Goal: Task Accomplishment & Management: Use online tool/utility

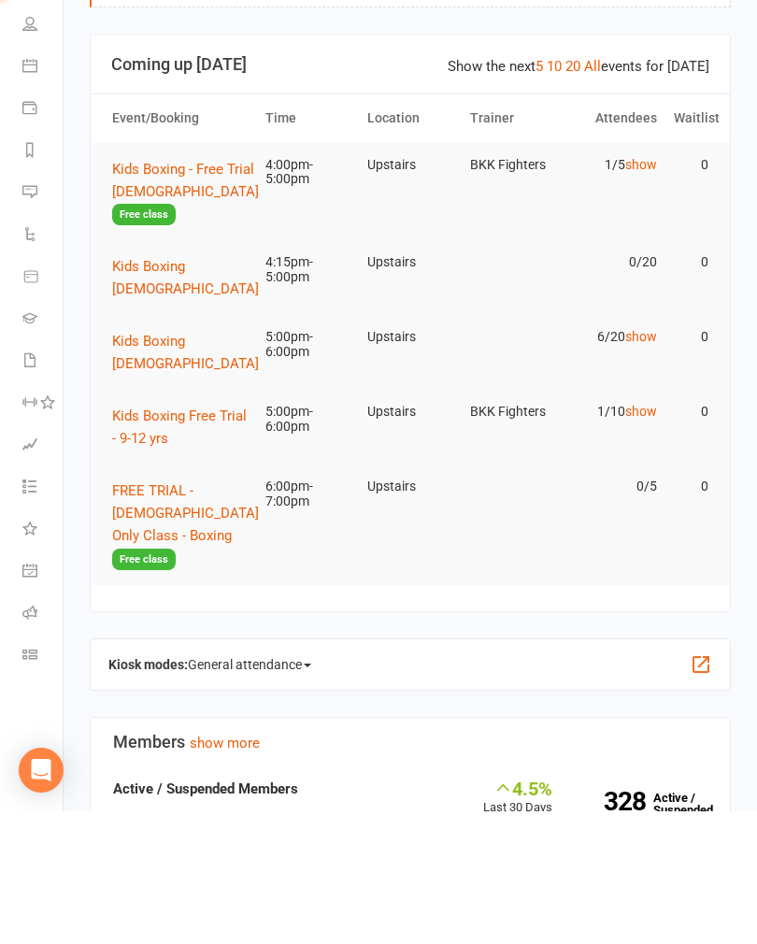
scroll to position [161, 0]
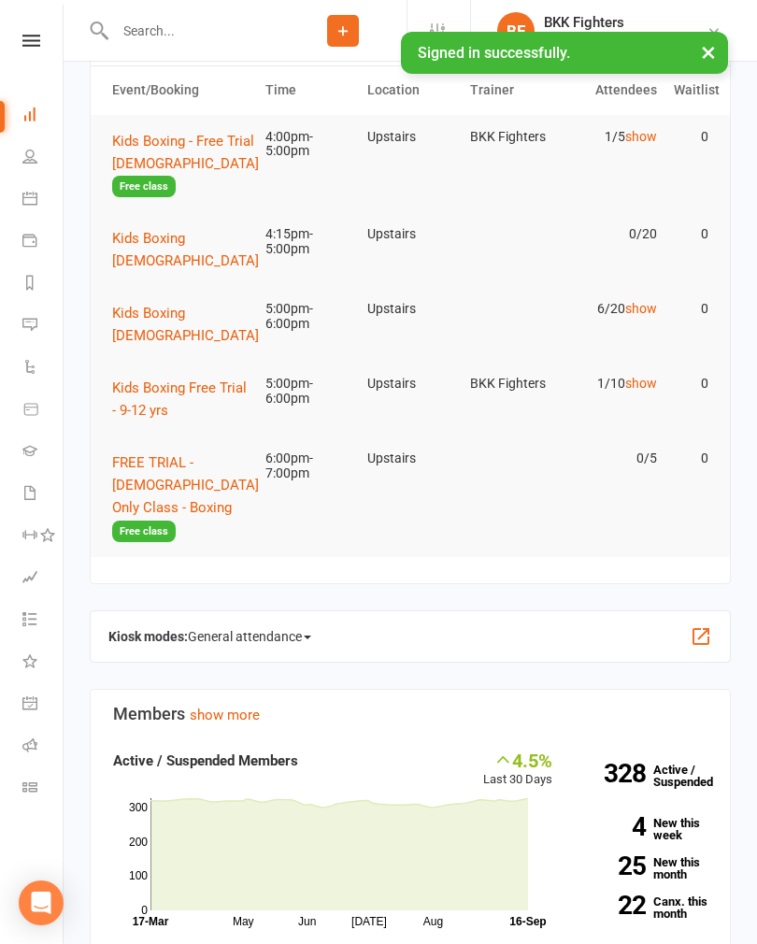
click at [699, 625] on button "button" at bounding box center [701, 636] width 22 height 22
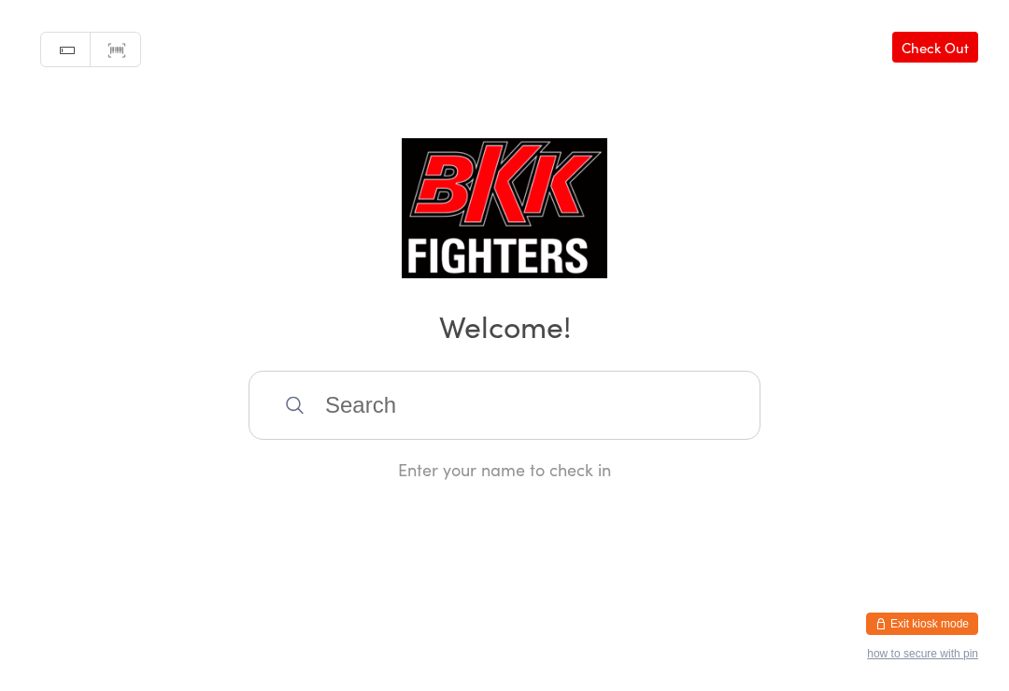
click at [593, 418] on input "search" at bounding box center [505, 405] width 512 height 69
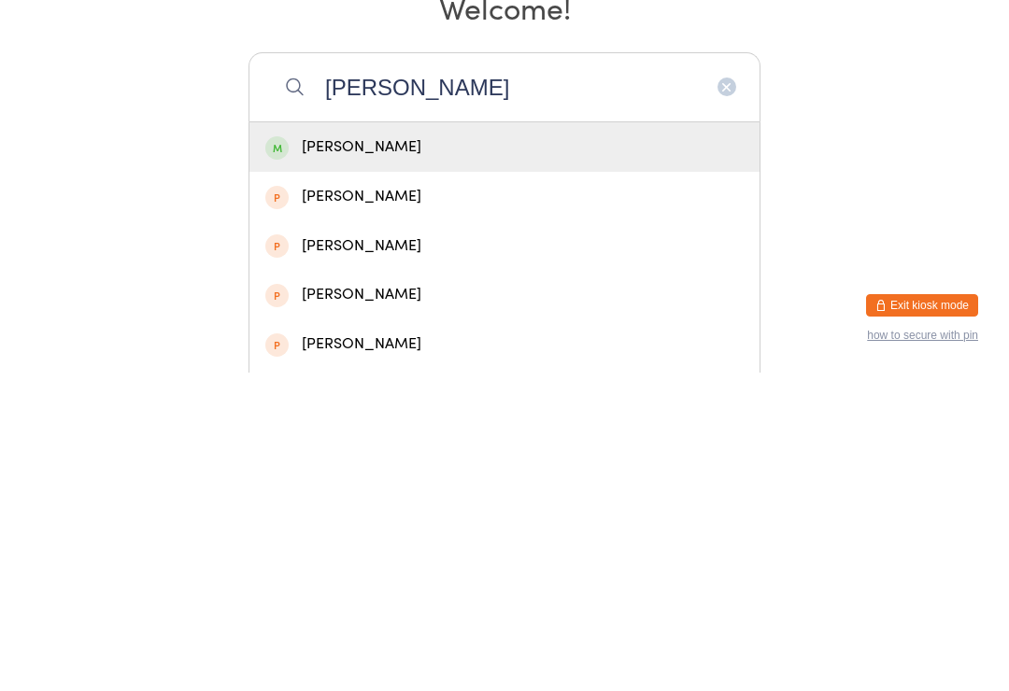
type input "[PERSON_NAME]"
click at [403, 453] on div "[PERSON_NAME]" at bounding box center [504, 465] width 478 height 25
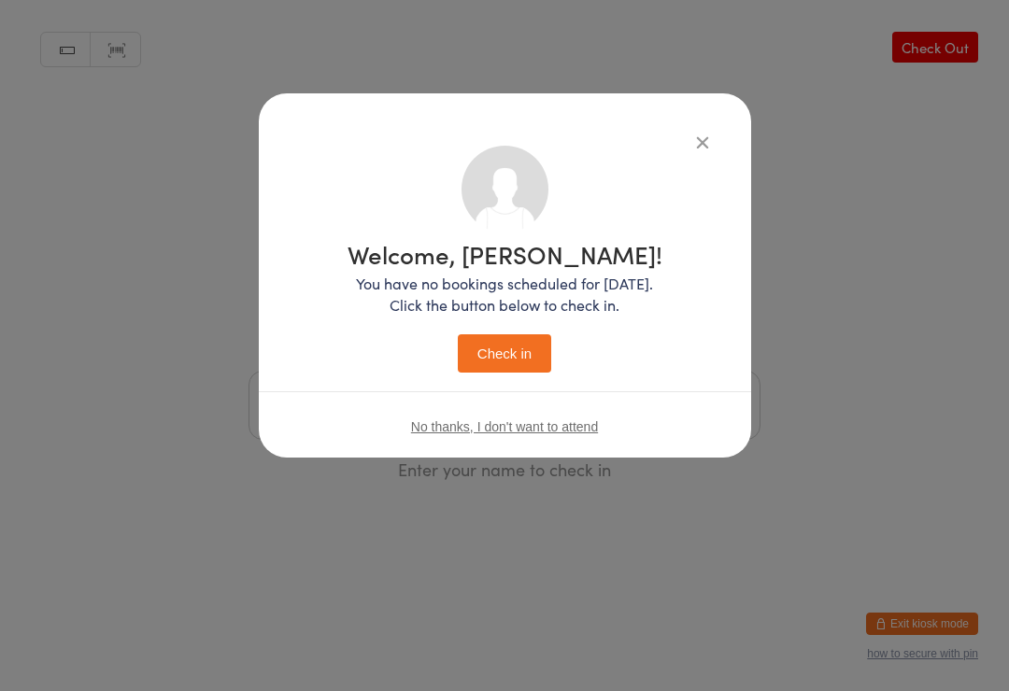
click at [534, 250] on h1 "Welcome, [PERSON_NAME]!" at bounding box center [505, 254] width 315 height 24
click at [482, 340] on button "Check in" at bounding box center [504, 354] width 93 height 38
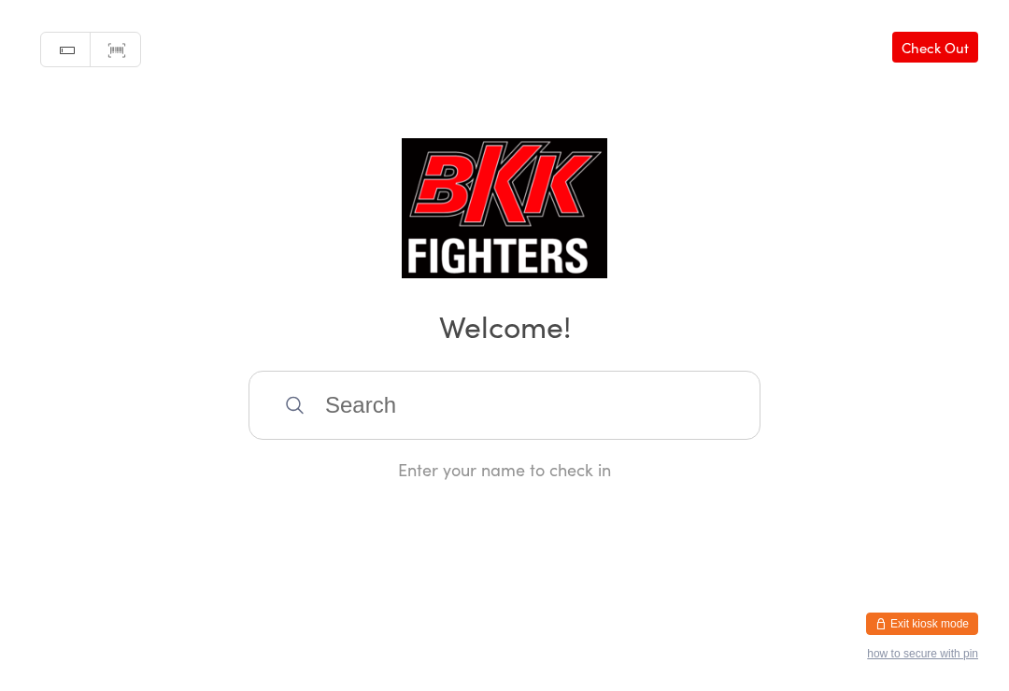
click at [402, 419] on input "search" at bounding box center [505, 405] width 512 height 69
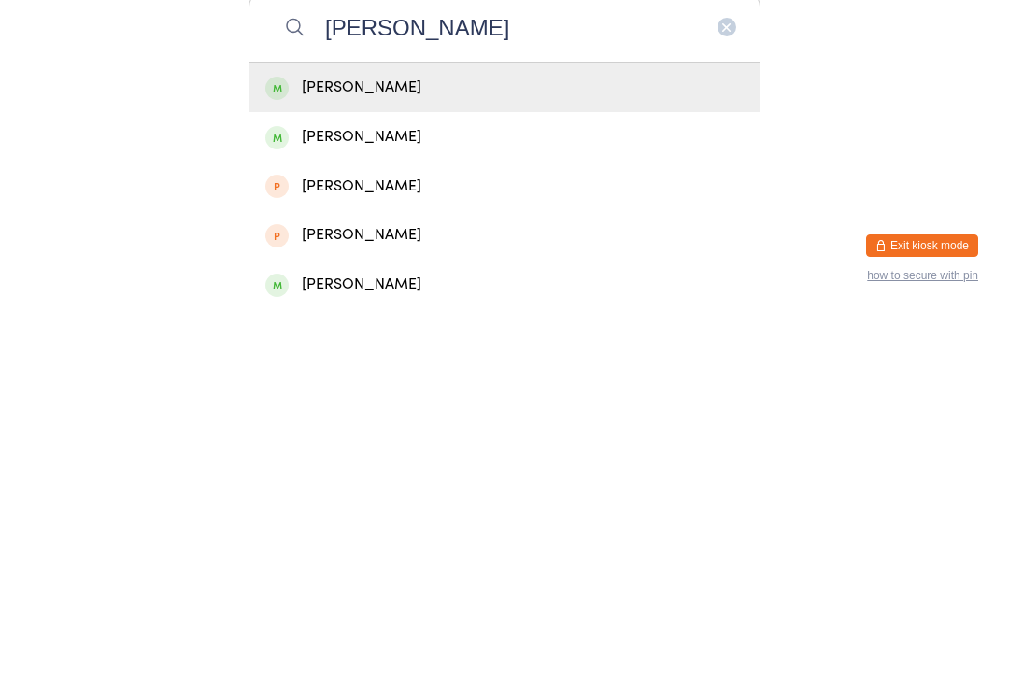
type input "[PERSON_NAME]"
click at [391, 453] on div "[PERSON_NAME]" at bounding box center [504, 465] width 478 height 25
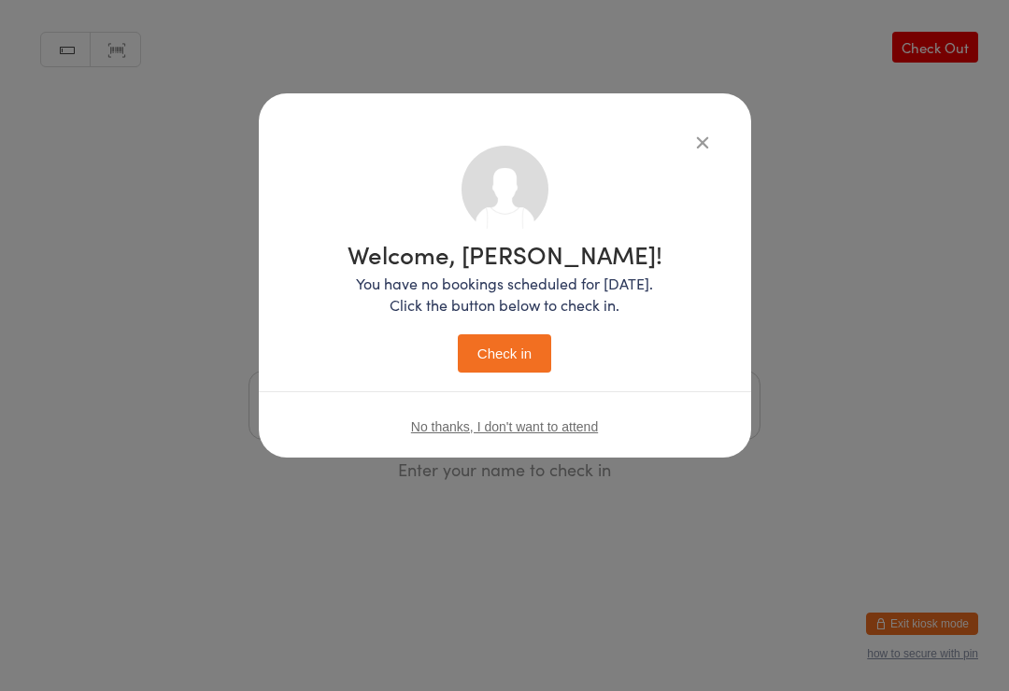
click at [512, 340] on button "Check in" at bounding box center [504, 354] width 93 height 38
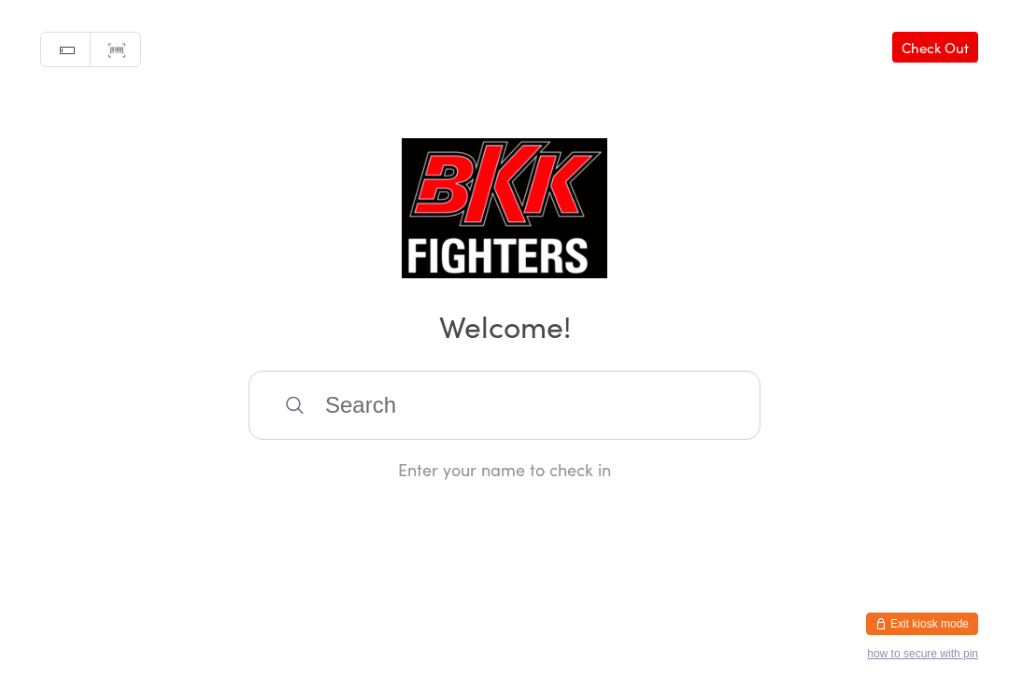
click at [458, 378] on input "search" at bounding box center [505, 405] width 512 height 69
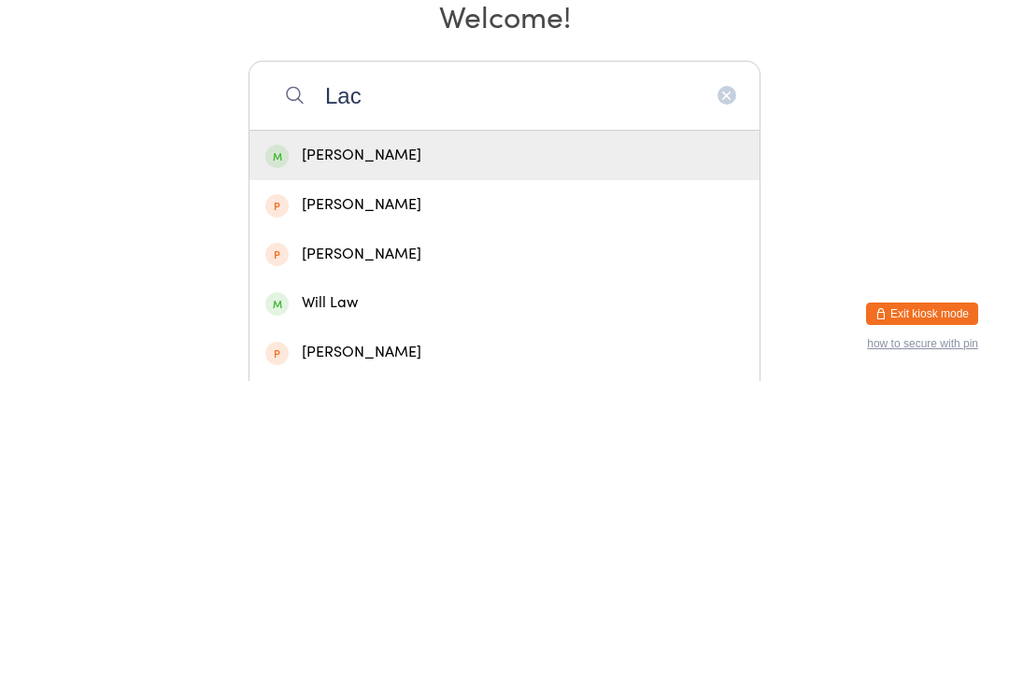
scroll to position [3, 0]
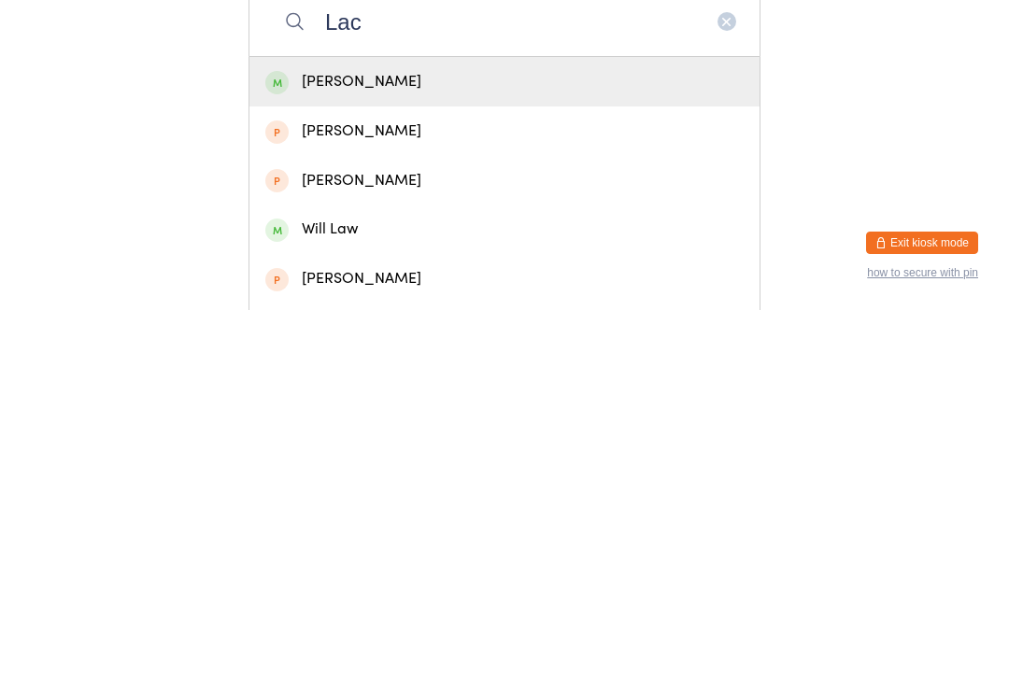
type input "Lac"
click at [499, 450] on div "[PERSON_NAME]" at bounding box center [504, 462] width 478 height 25
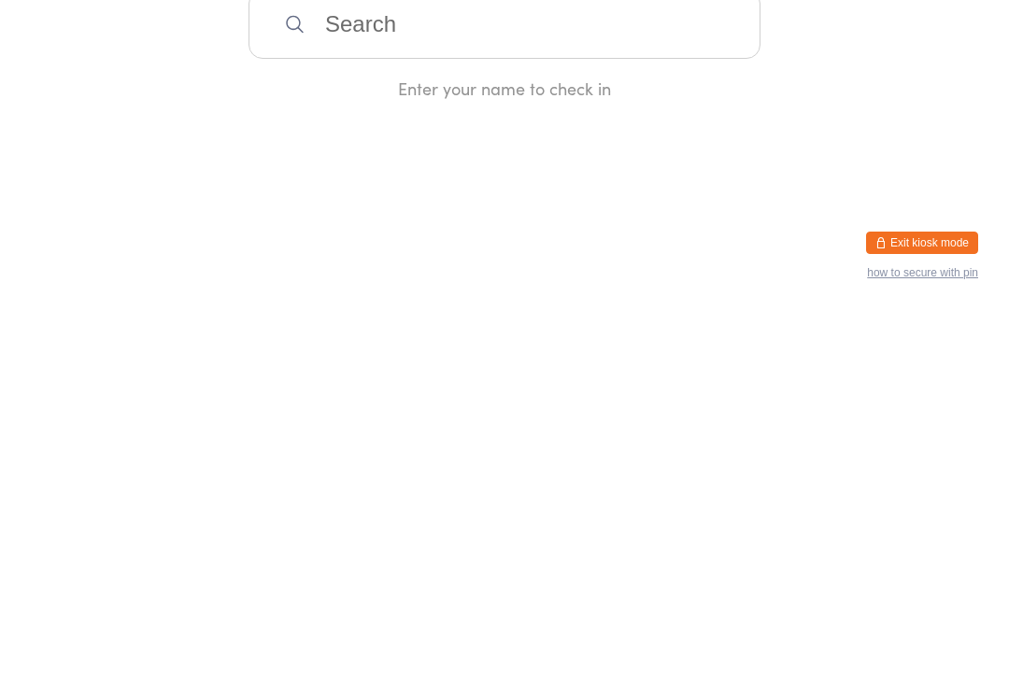
scroll to position [0, 0]
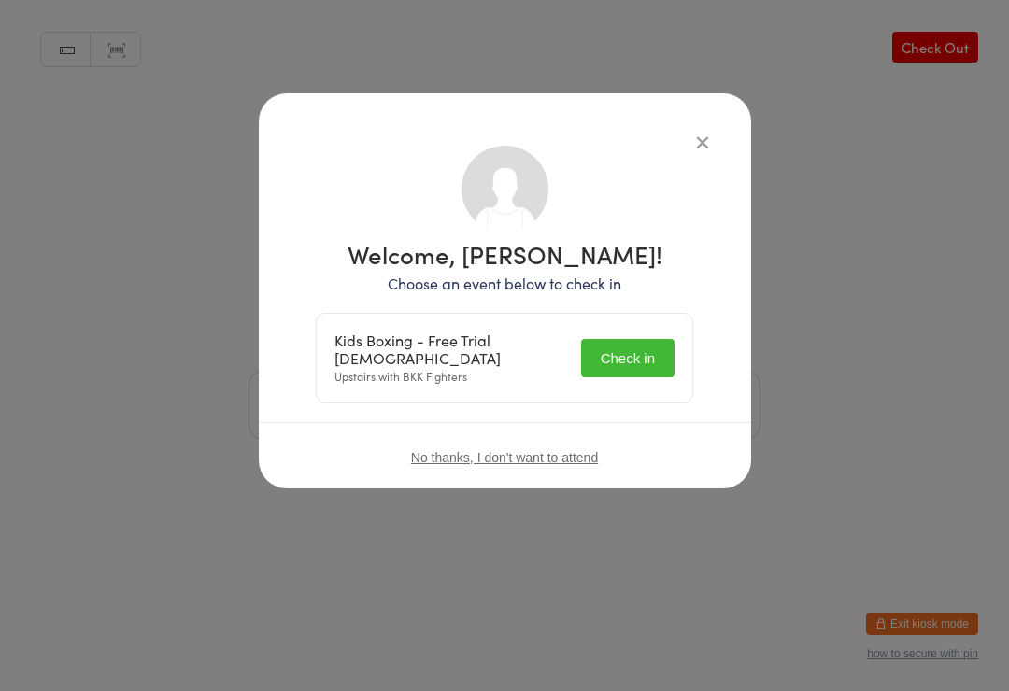
click at [629, 327] on div "Kids Boxing - Free Trial 5-8 yrs old Upstairs with BKK Fighters Check in" at bounding box center [505, 358] width 376 height 89
click at [619, 343] on button "Check in" at bounding box center [627, 358] width 93 height 38
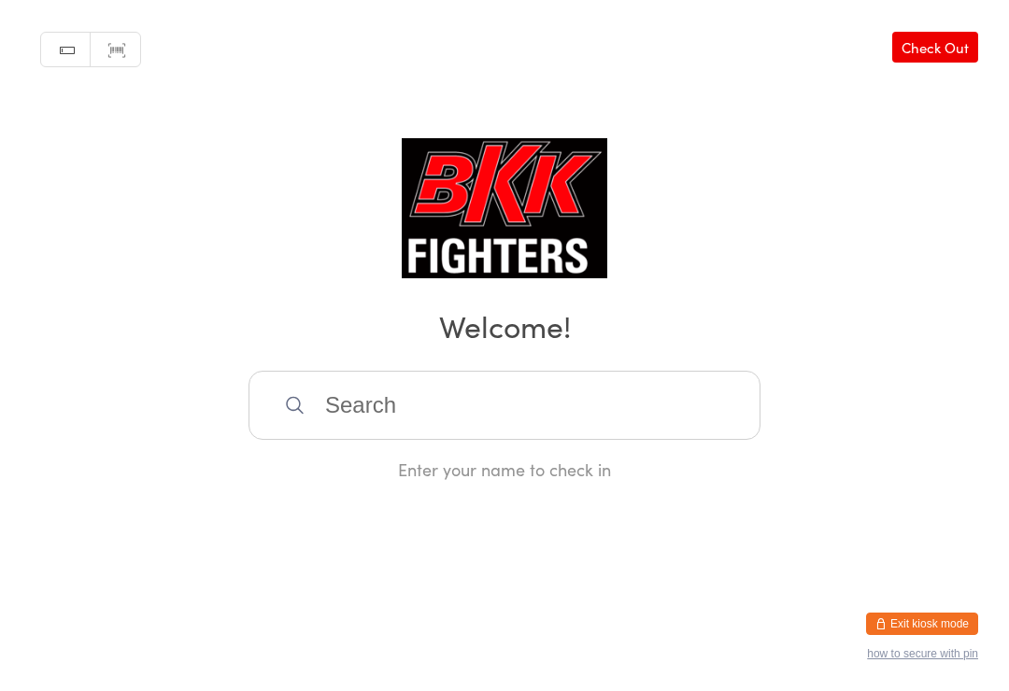
click at [395, 306] on div "Manual search Scanner input Check Out Welcome! Enter your name to check in" at bounding box center [504, 240] width 1009 height 481
click at [378, 395] on input "search" at bounding box center [505, 405] width 512 height 69
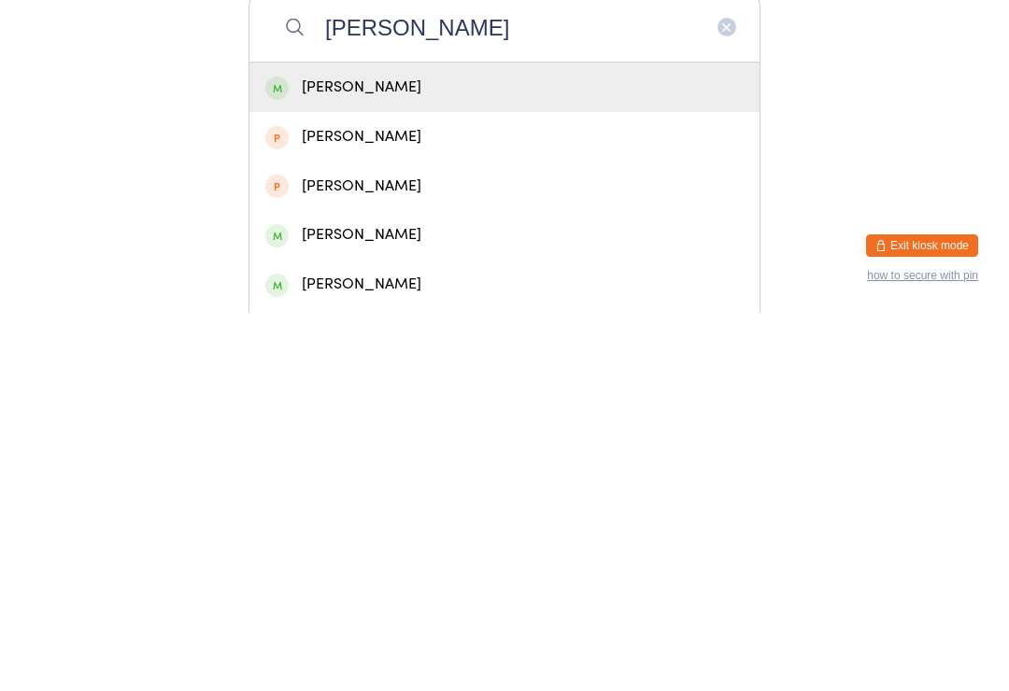
type input "Charlie"
click at [432, 453] on div "Charlie Gray" at bounding box center [504, 465] width 478 height 25
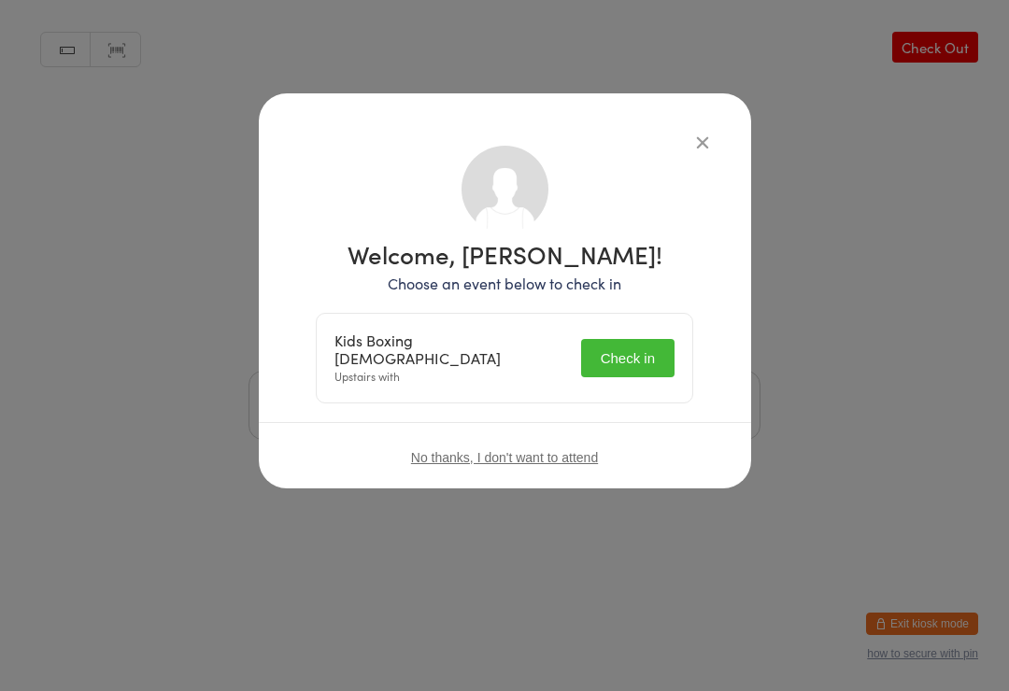
click at [634, 339] on button "Check in" at bounding box center [627, 358] width 93 height 38
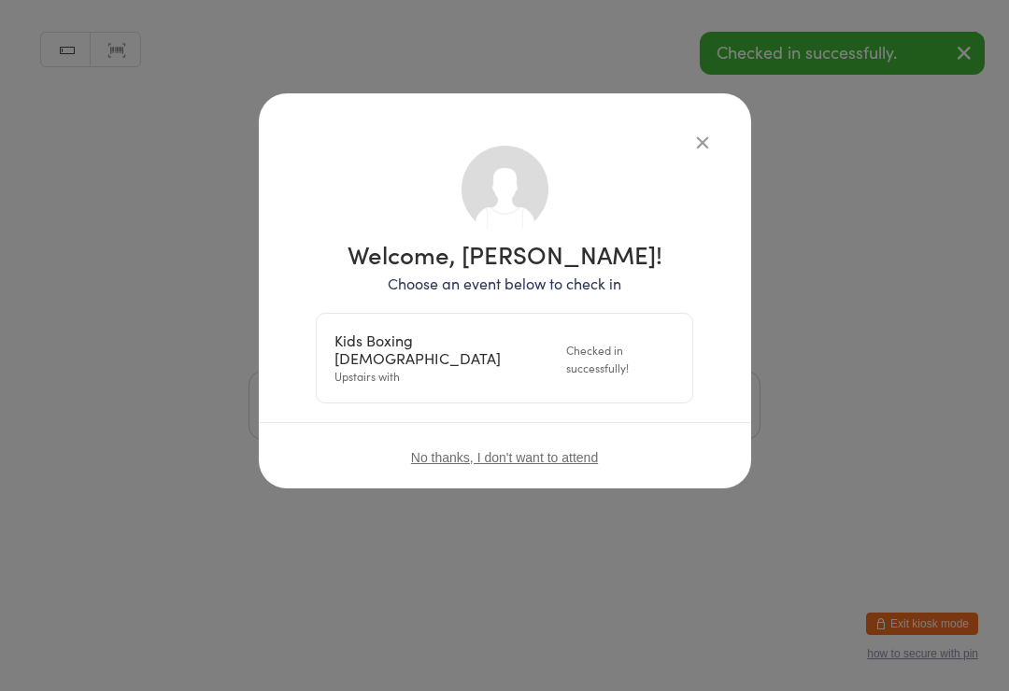
click at [719, 135] on div "Welcome, Charlie Gray! Choose an event below to check in Kids Boxing 9-12 Years…" at bounding box center [505, 290] width 492 height 395
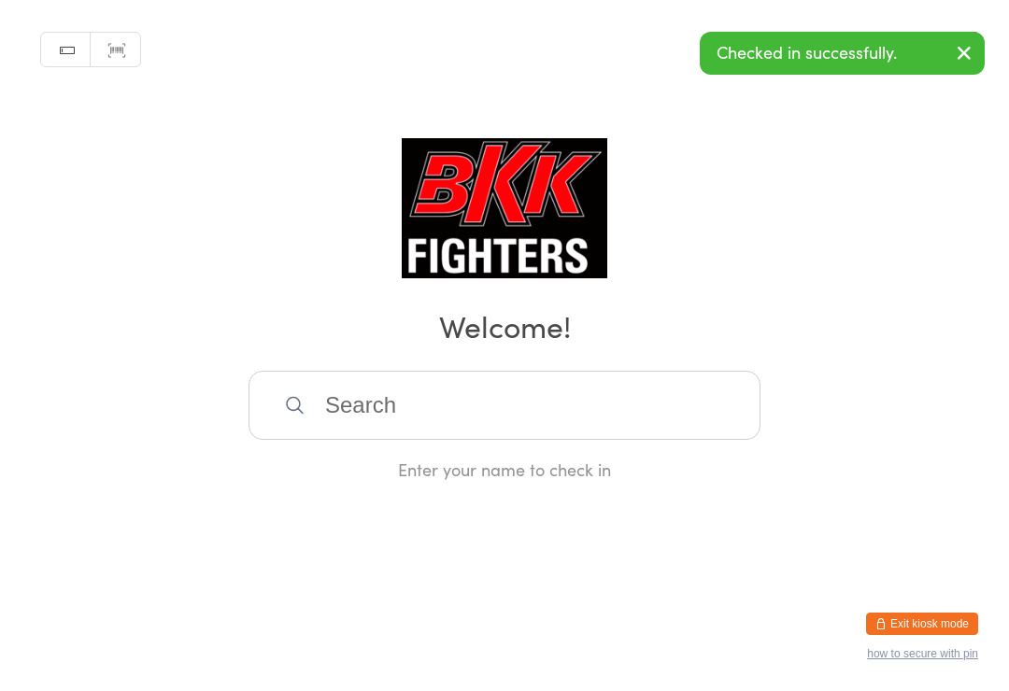
click at [691, 125] on div "Manual search Scanner input Check Out Welcome! Enter your name to check in" at bounding box center [504, 240] width 1009 height 481
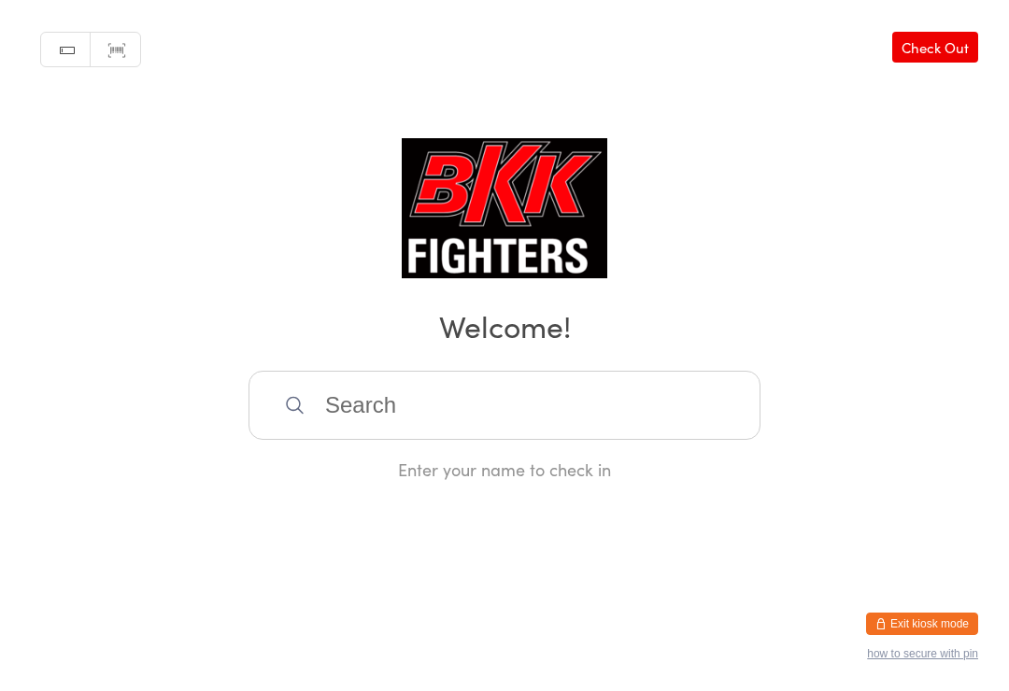
click at [391, 413] on input "search" at bounding box center [505, 405] width 512 height 69
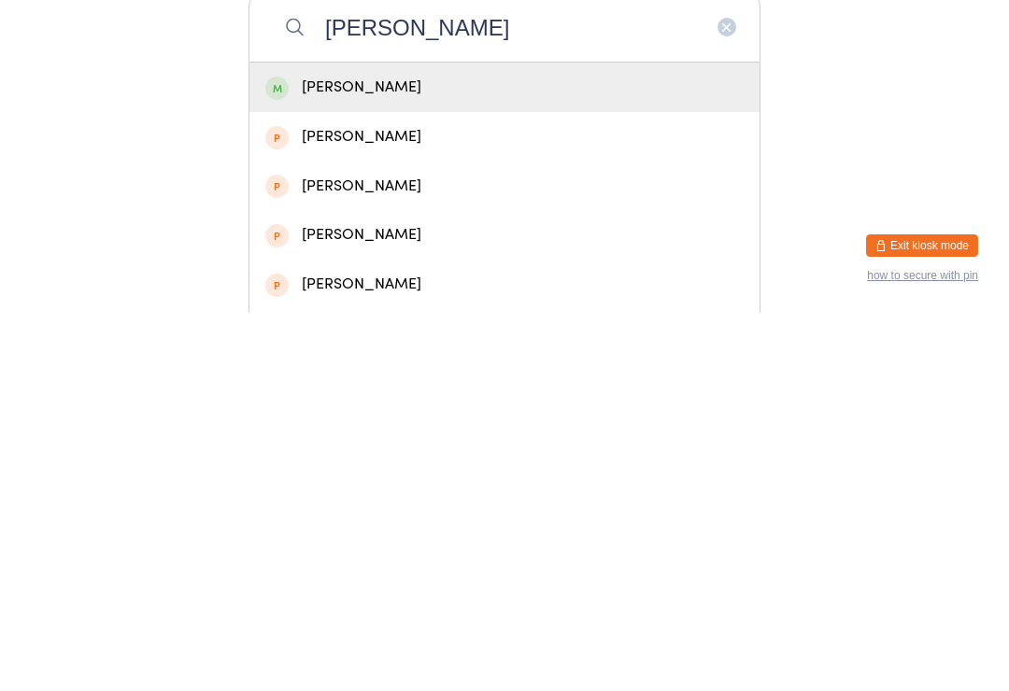
type input "Noah lintott"
click at [533, 453] on div "[PERSON_NAME]" at bounding box center [504, 465] width 478 height 25
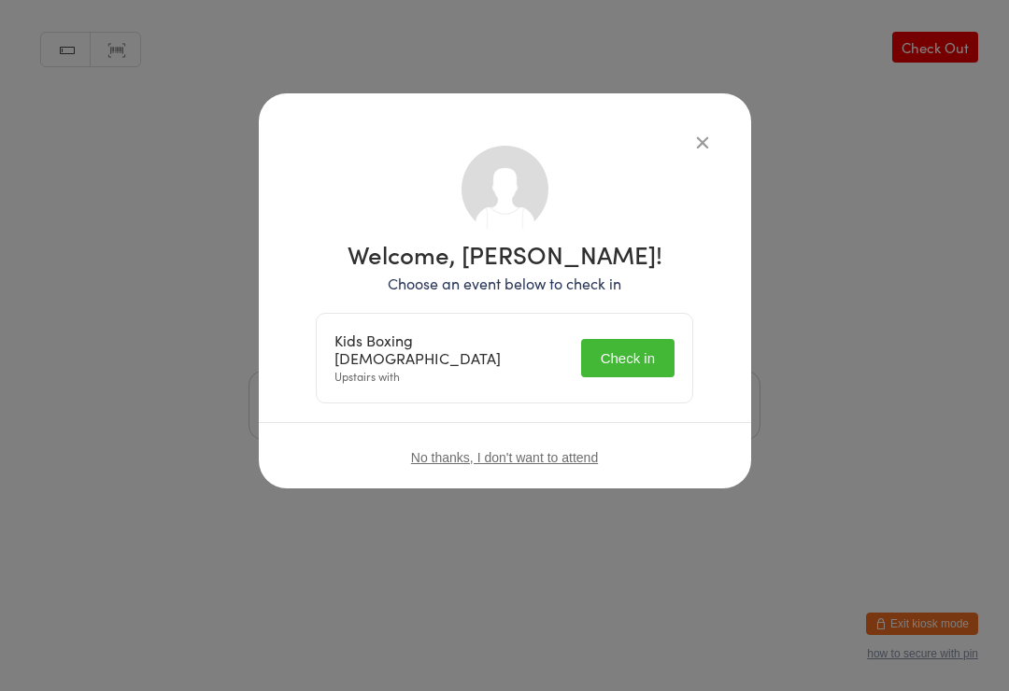
click at [626, 353] on button "Check in" at bounding box center [627, 358] width 93 height 38
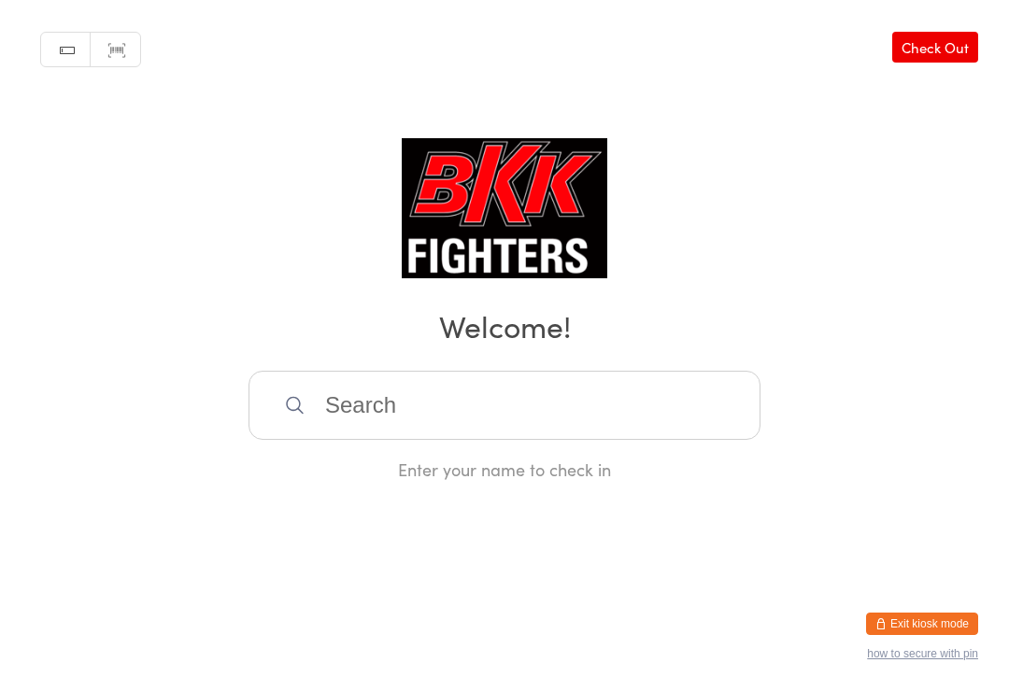
click at [463, 431] on input "search" at bounding box center [505, 405] width 512 height 69
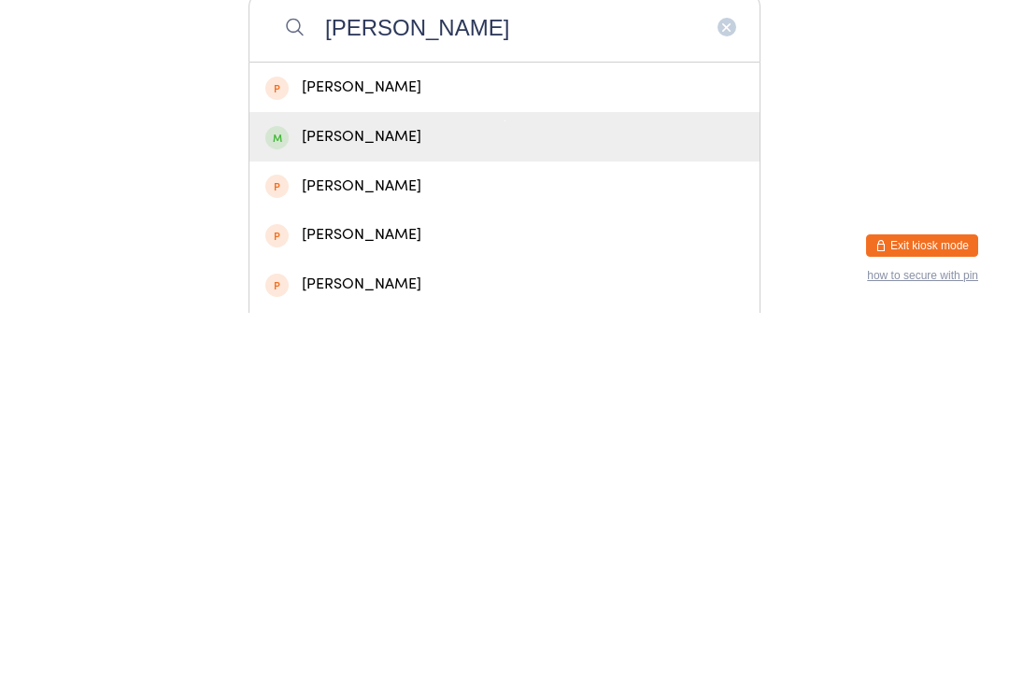
type input "Frances"
click at [369, 503] on div "Francesco Bonanno" at bounding box center [504, 515] width 478 height 25
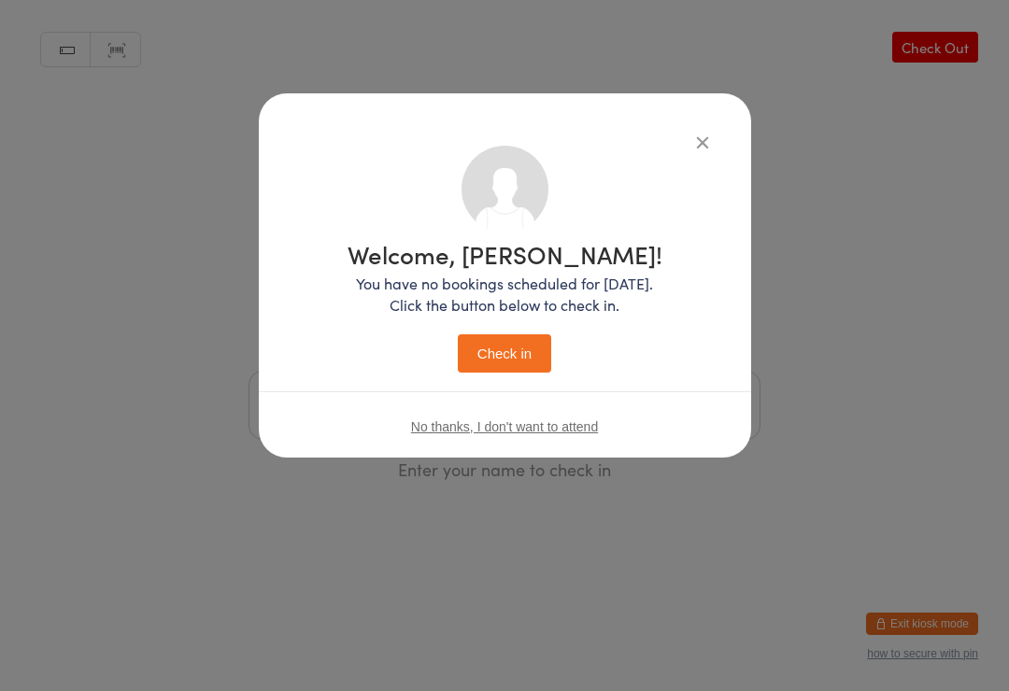
click at [508, 353] on button "Check in" at bounding box center [504, 354] width 93 height 38
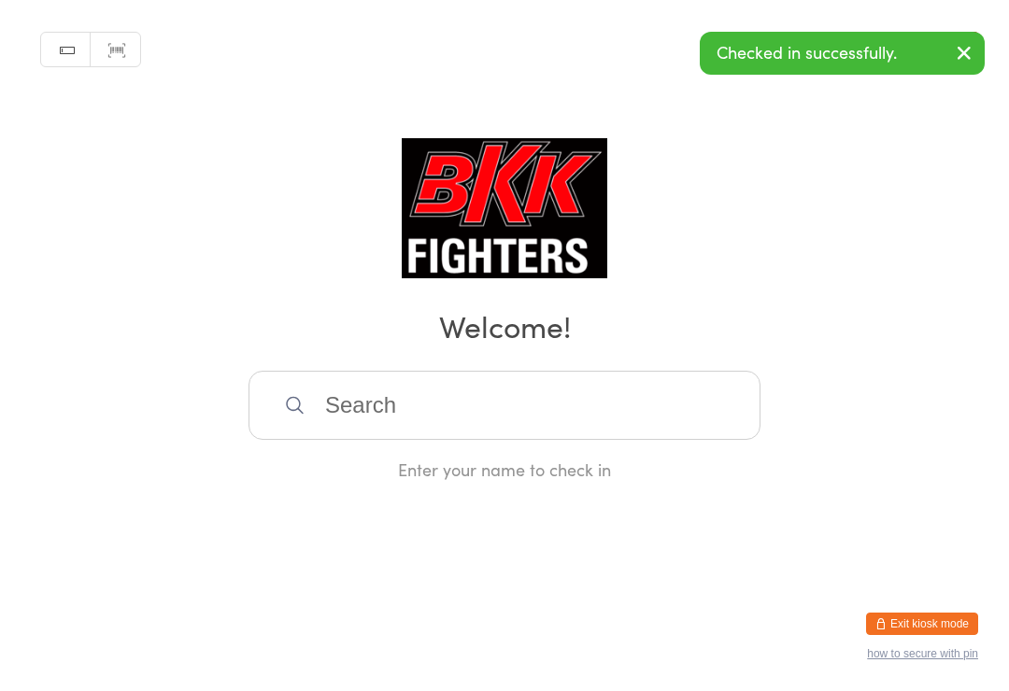
click at [477, 440] on input "search" at bounding box center [505, 405] width 512 height 69
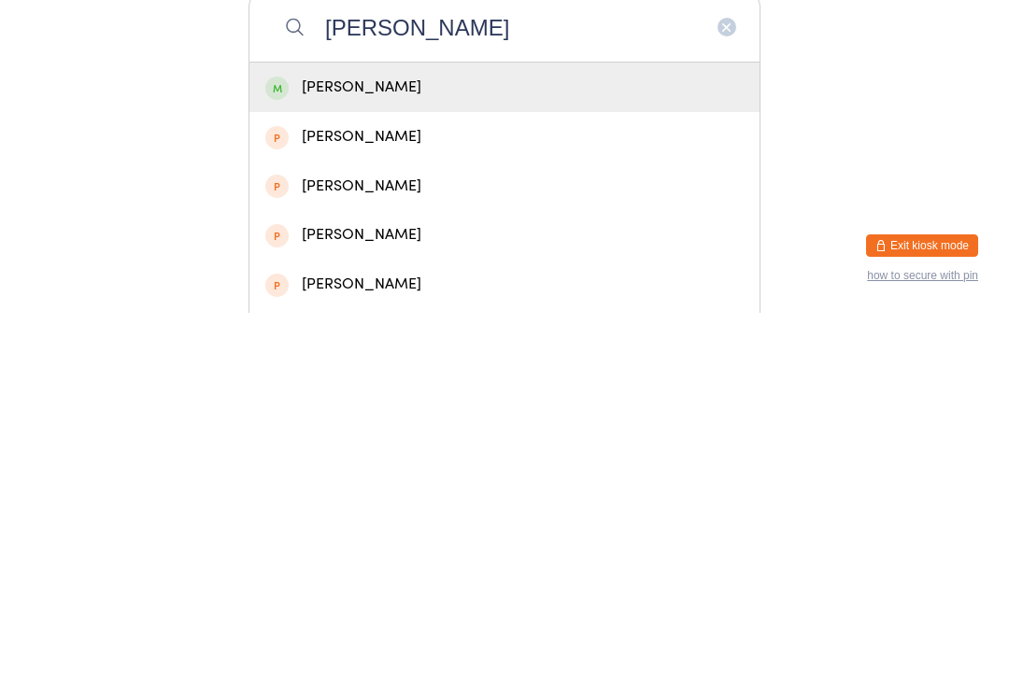
type input "Nathan"
click at [461, 441] on div "Nathan Banas" at bounding box center [504, 466] width 510 height 50
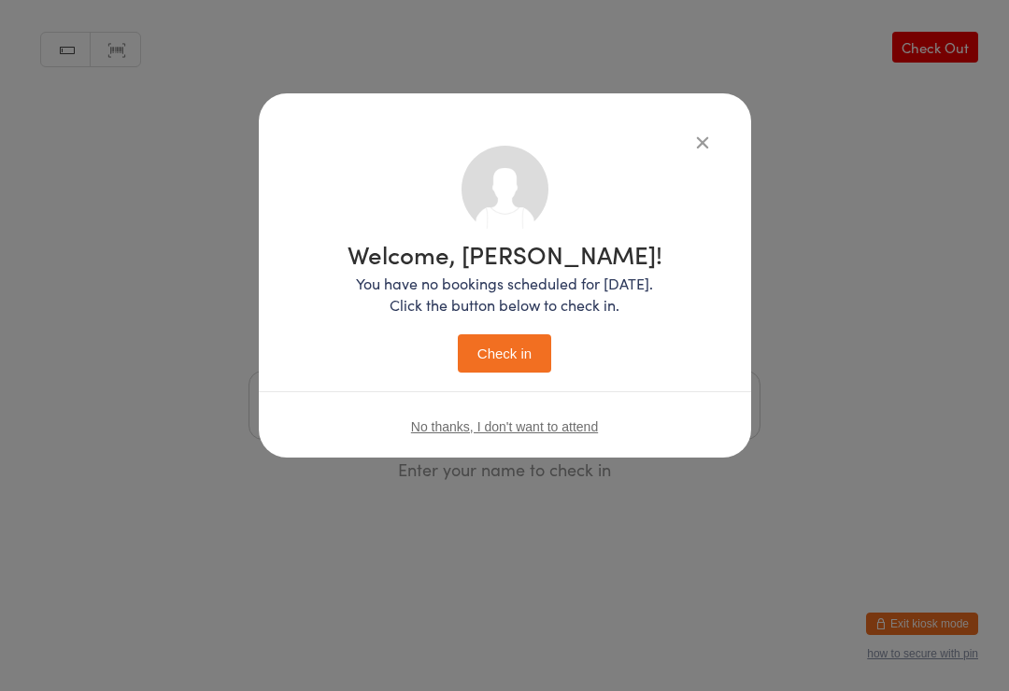
click at [510, 349] on button "Check in" at bounding box center [504, 354] width 93 height 38
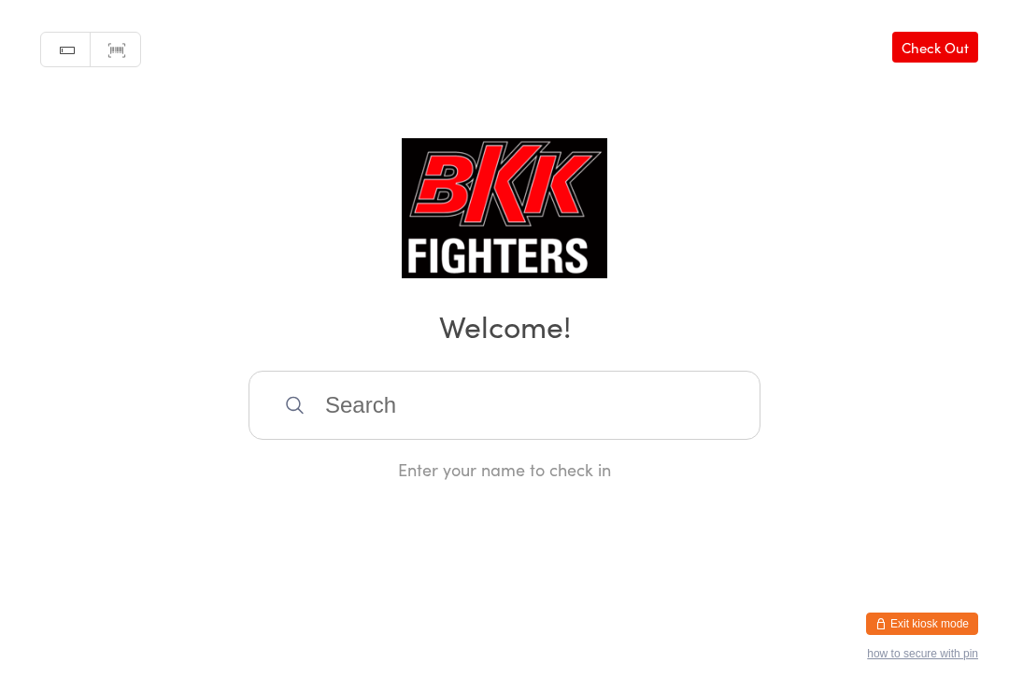
click at [384, 418] on input "search" at bounding box center [505, 405] width 512 height 69
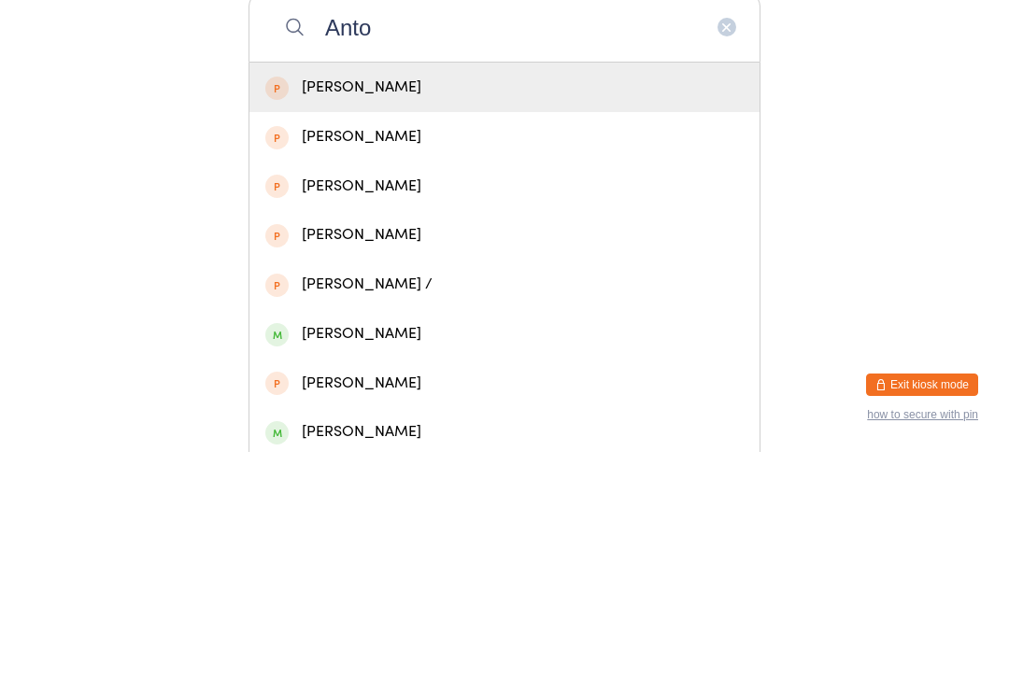
scroll to position [188, 0]
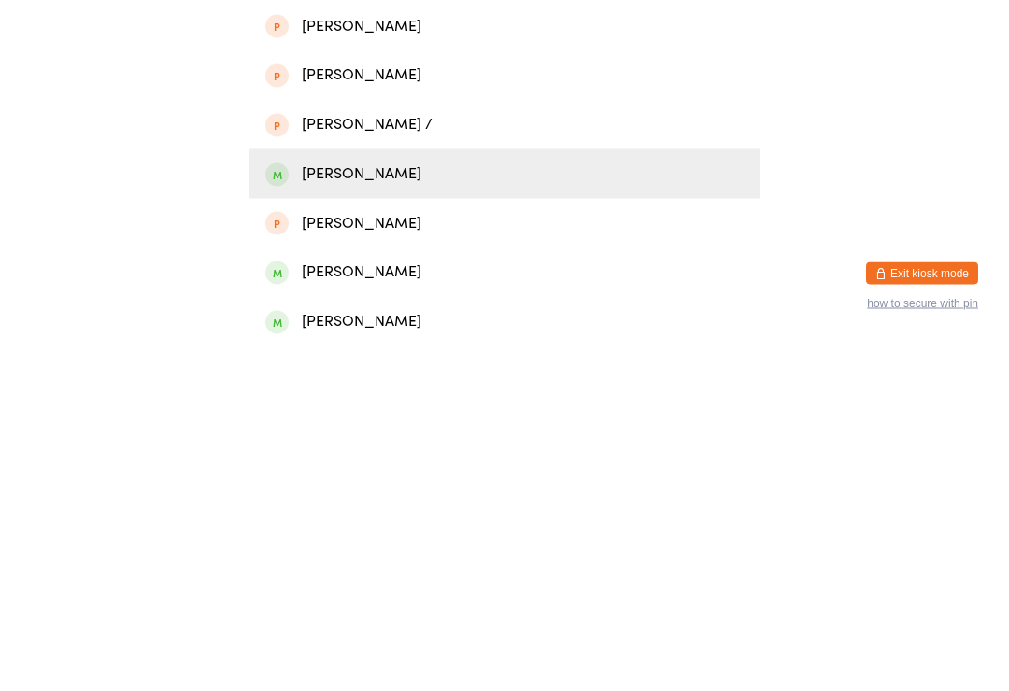
type input "Anto"
click at [289, 512] on div "Antoni Kukowski" at bounding box center [504, 524] width 478 height 25
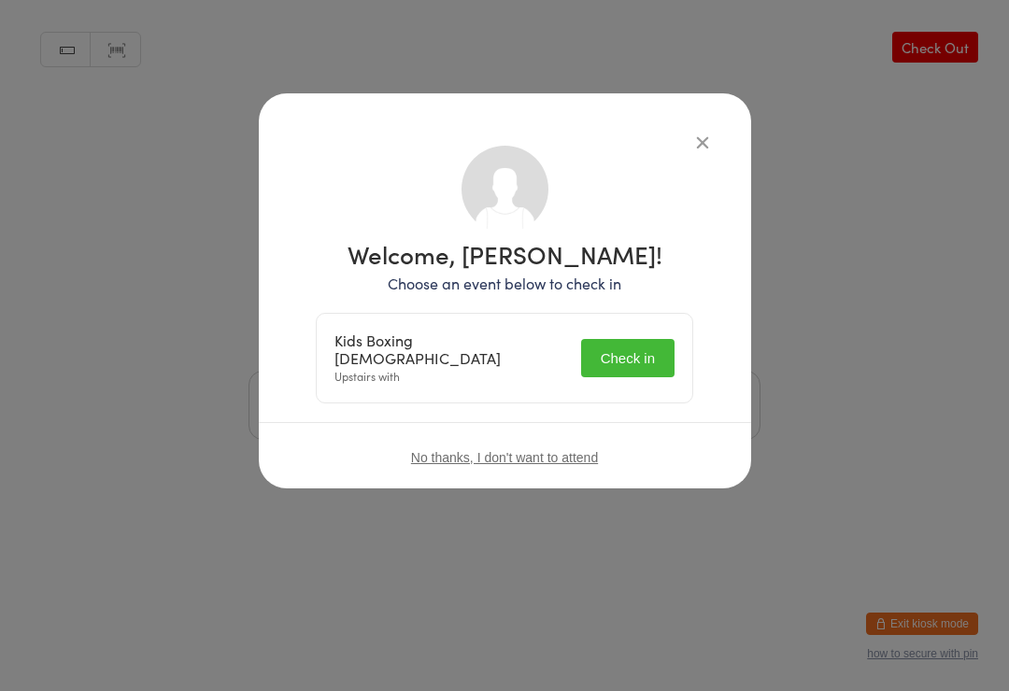
click at [628, 356] on button "Check in" at bounding box center [627, 358] width 93 height 38
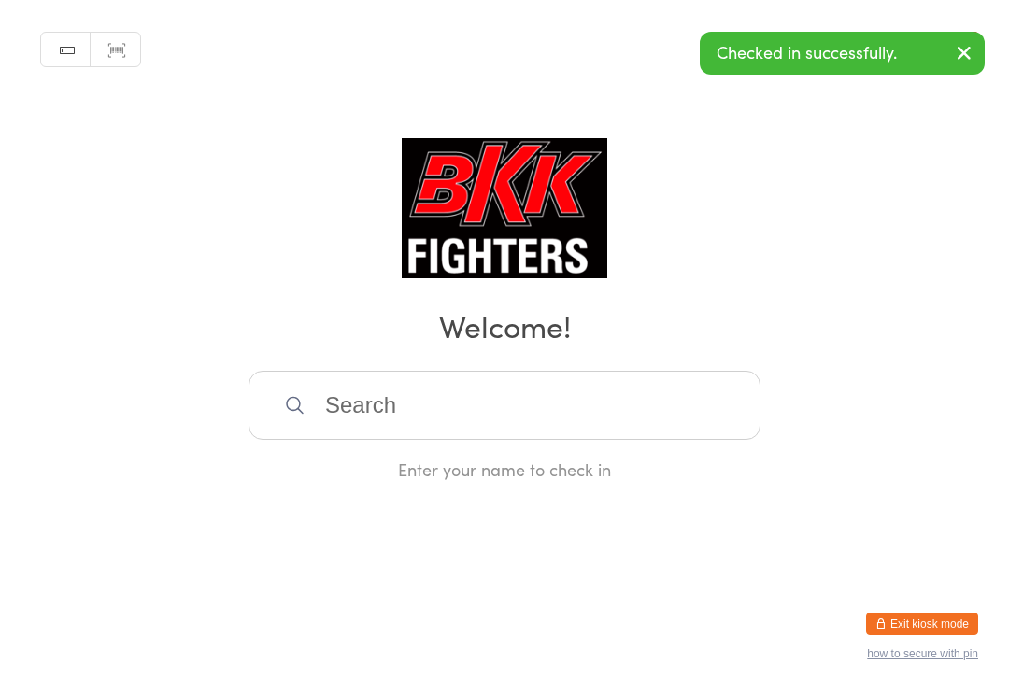
click at [970, 57] on icon "button" at bounding box center [964, 52] width 22 height 23
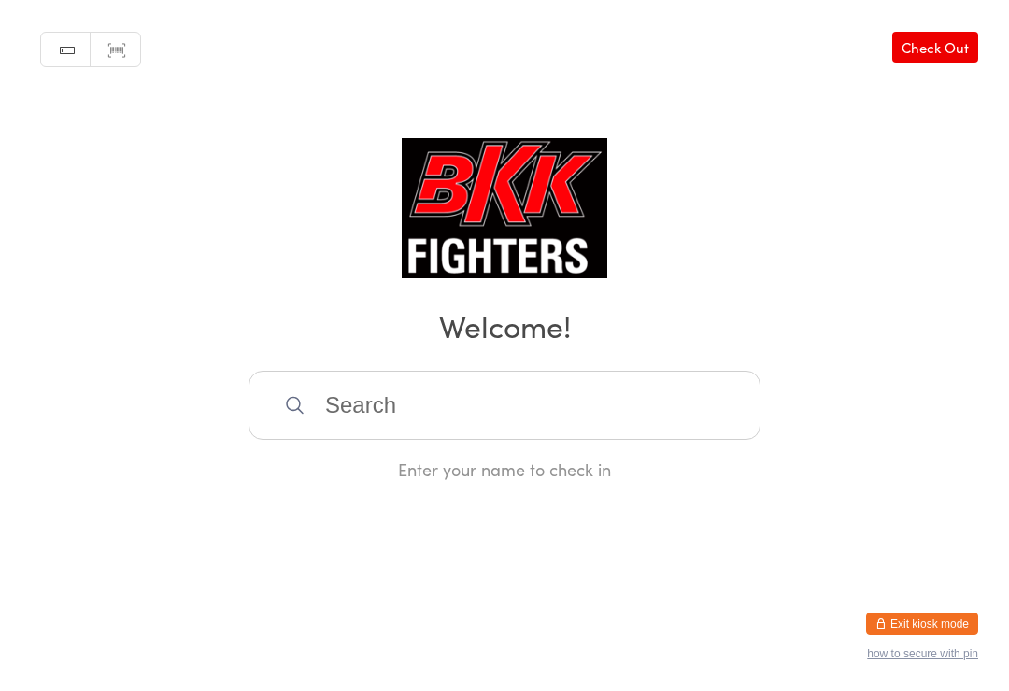
click at [367, 419] on input "search" at bounding box center [505, 405] width 512 height 69
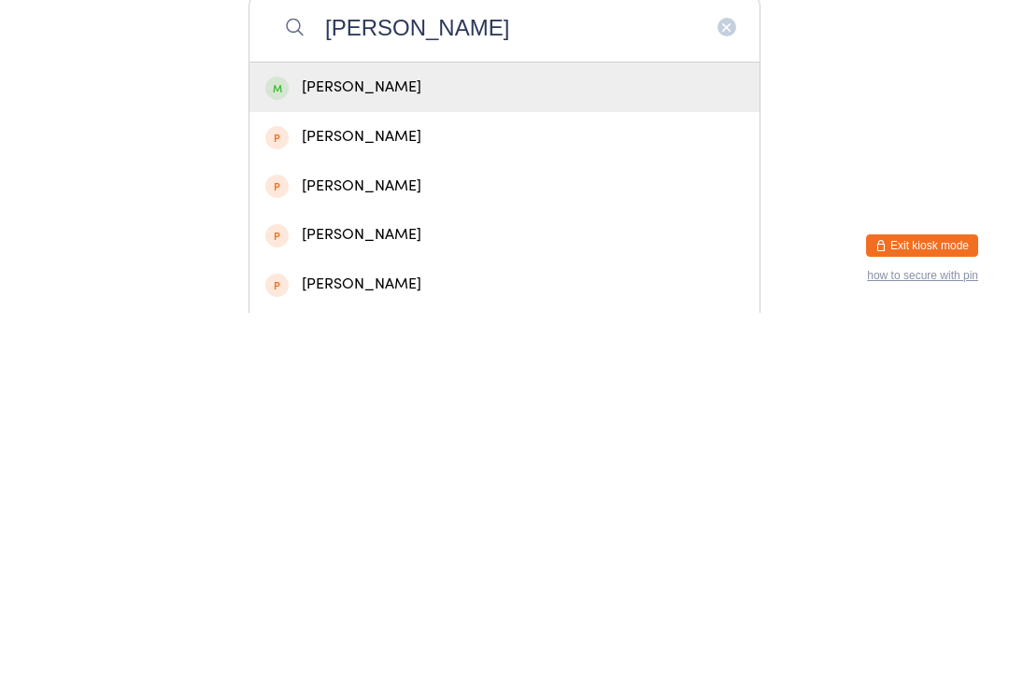
type input "Toby finch"
click at [359, 453] on div "Toby Finch" at bounding box center [504, 465] width 478 height 25
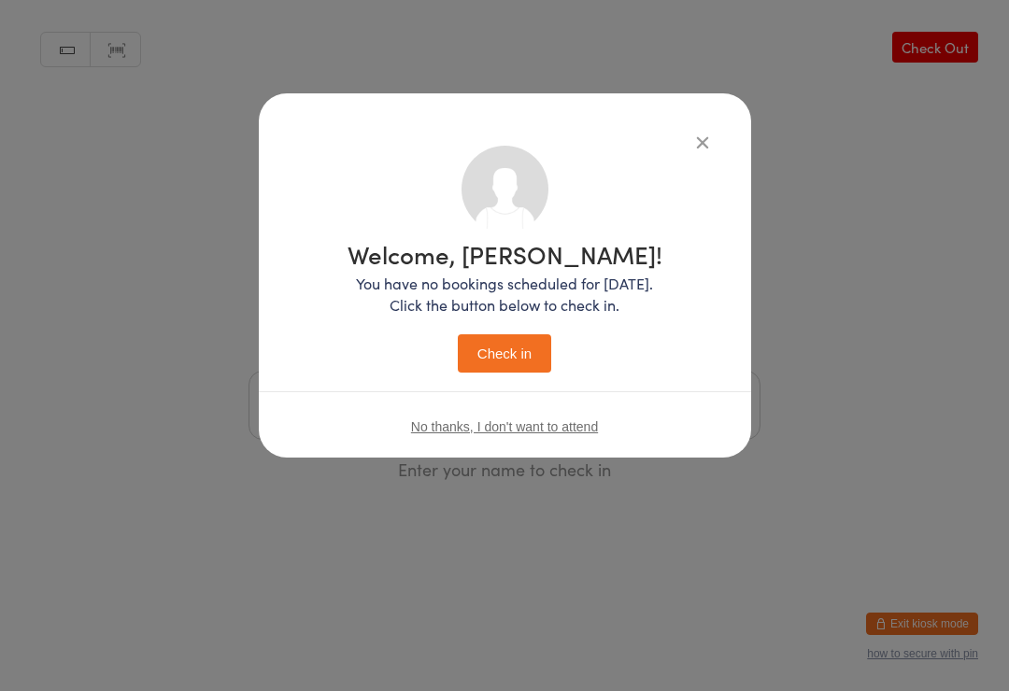
click at [506, 343] on button "Check in" at bounding box center [504, 354] width 93 height 38
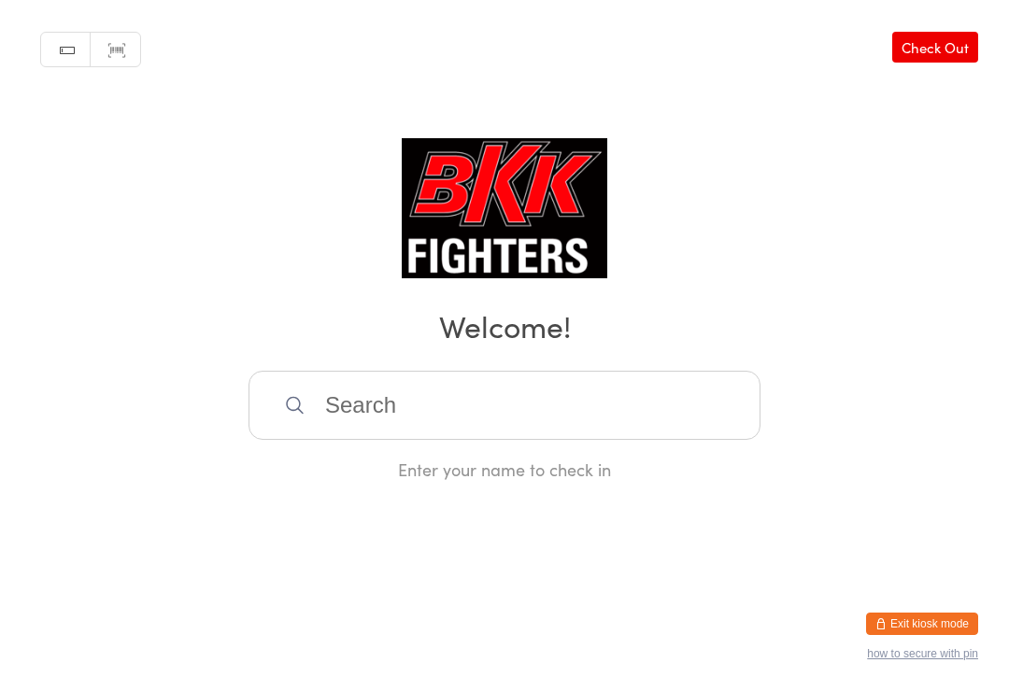
click at [406, 406] on input "search" at bounding box center [505, 405] width 512 height 69
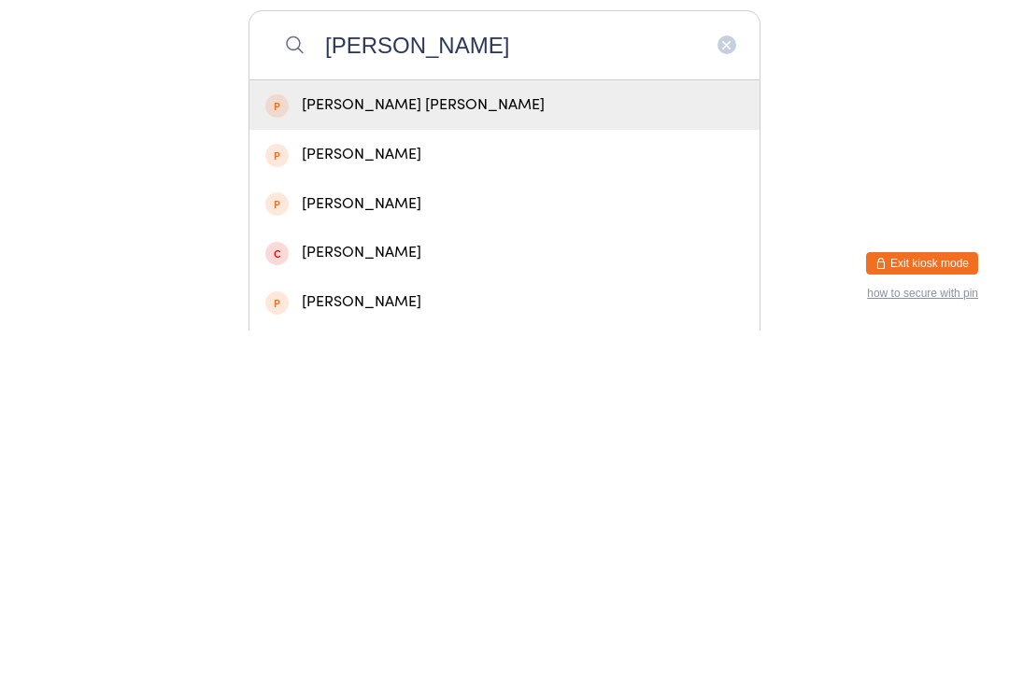
type input "Kevin radulescu"
click at [499, 453] on div "Maria Loredana Radulescu" at bounding box center [504, 465] width 478 height 25
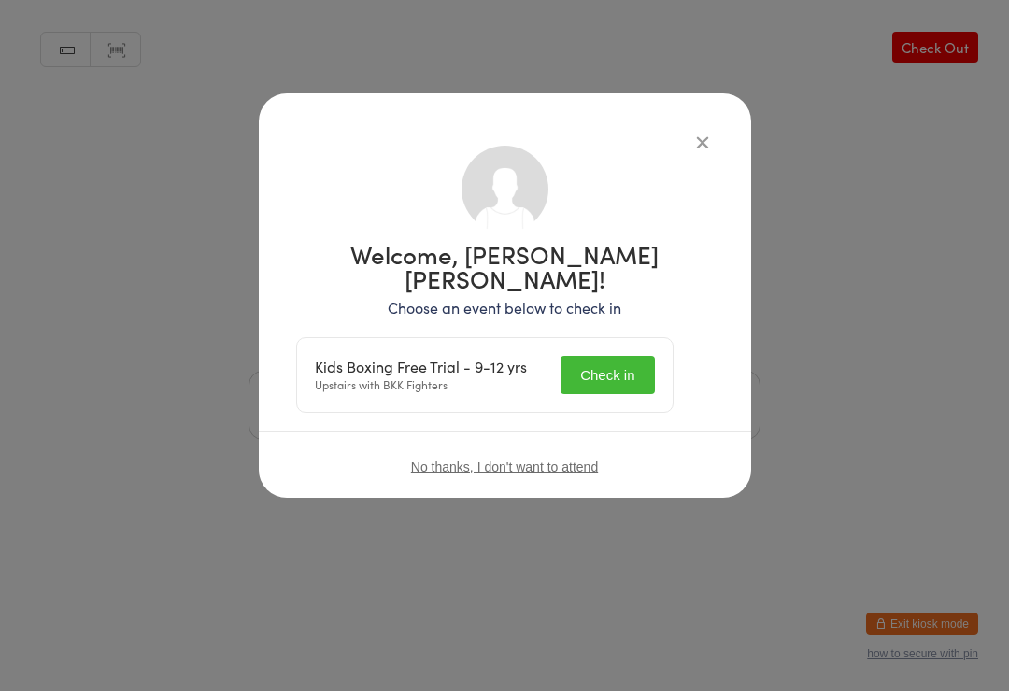
click at [611, 374] on button "Check in" at bounding box center [607, 375] width 93 height 38
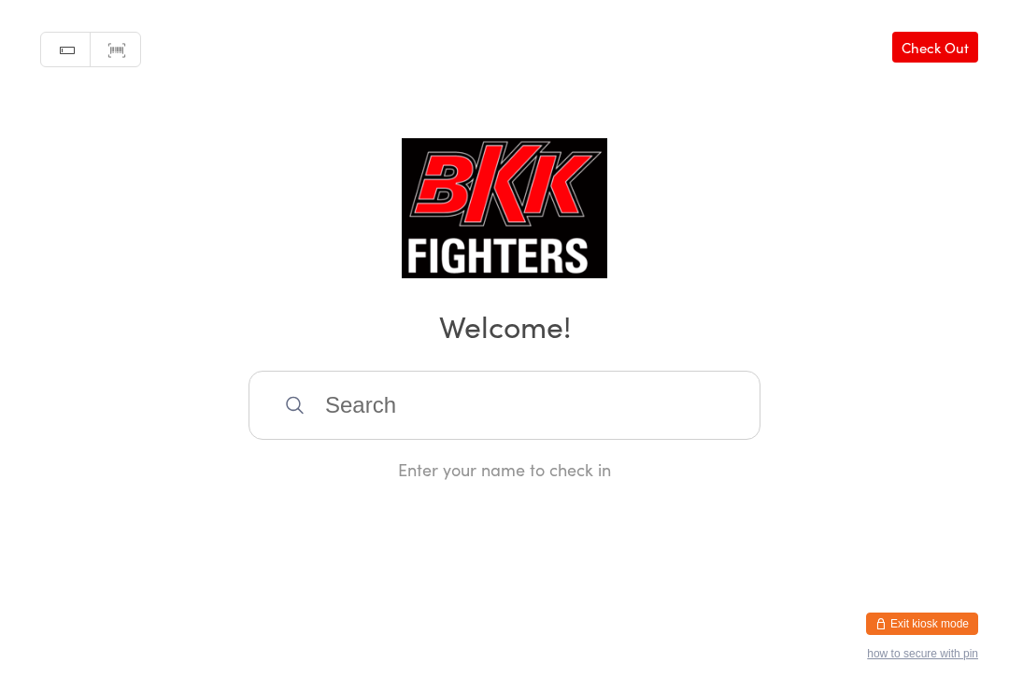
click at [461, 406] on input "search" at bounding box center [505, 405] width 512 height 69
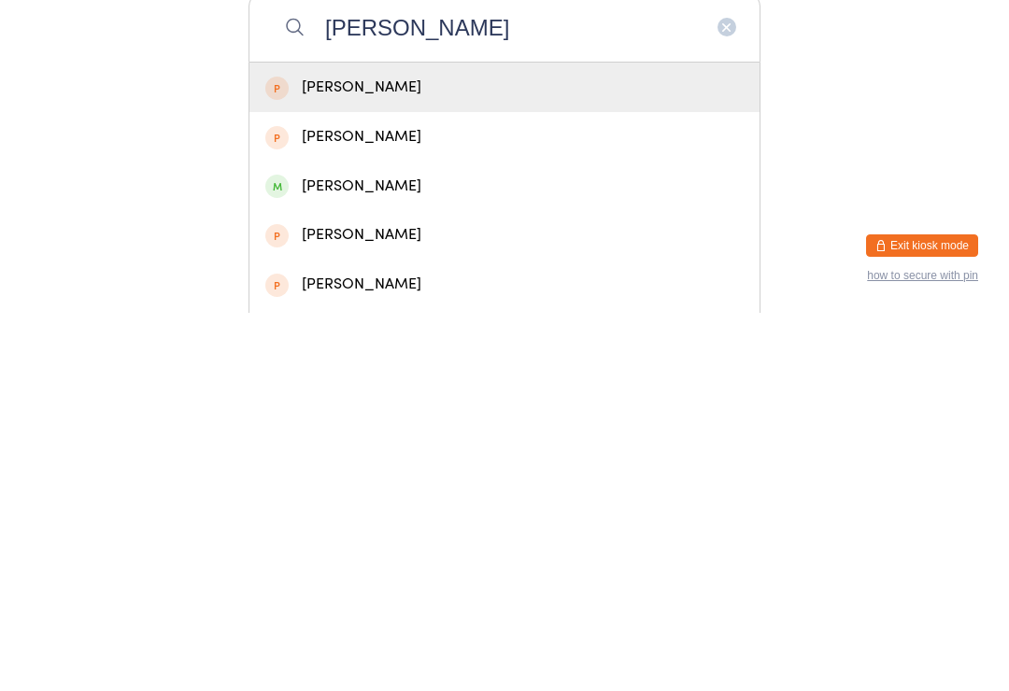
type input "Freddie br"
click at [449, 552] on div "Freddie Burgess" at bounding box center [504, 564] width 478 height 25
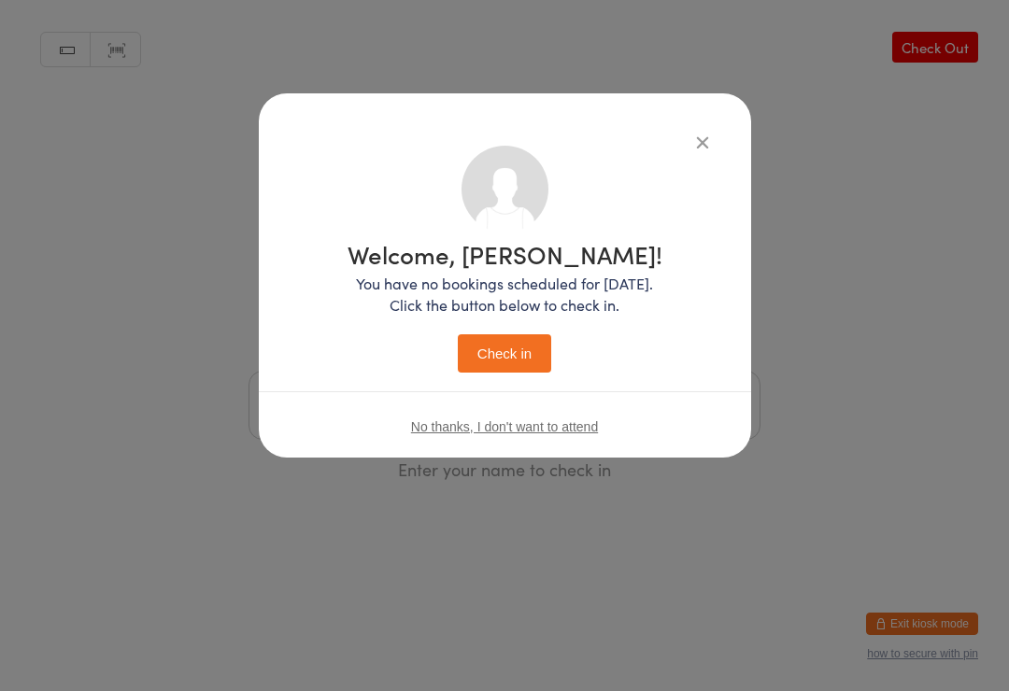
click at [533, 351] on button "Check in" at bounding box center [504, 354] width 93 height 38
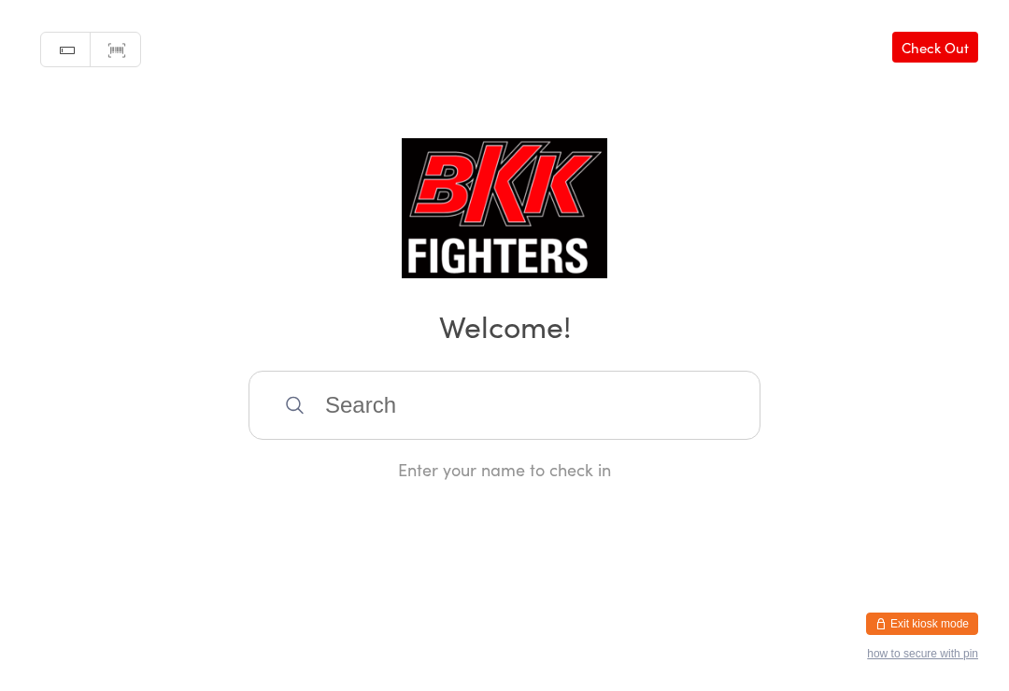
click at [375, 420] on input "search" at bounding box center [505, 405] width 512 height 69
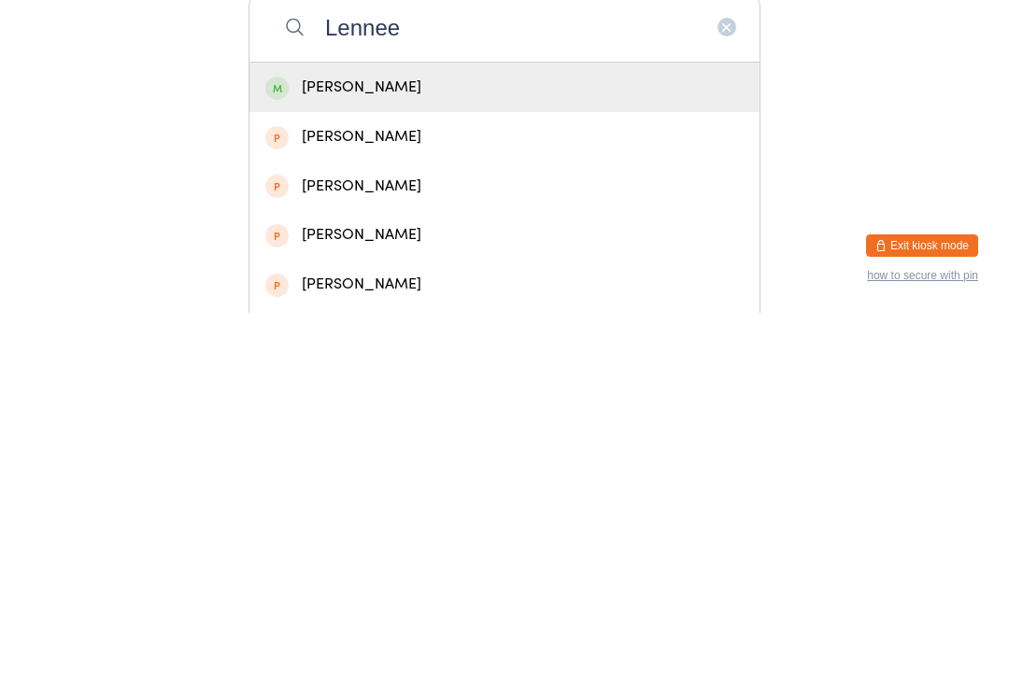
type input "Lennee"
click at [468, 453] on div "Lennee Campbell" at bounding box center [504, 465] width 478 height 25
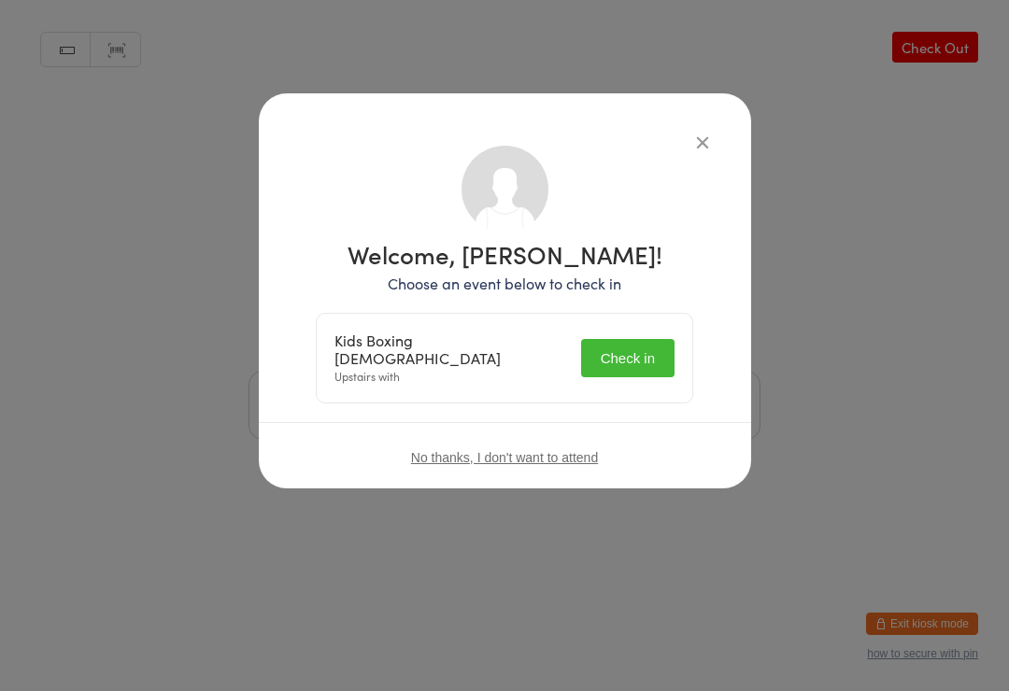
click at [641, 339] on button "Check in" at bounding box center [627, 358] width 93 height 38
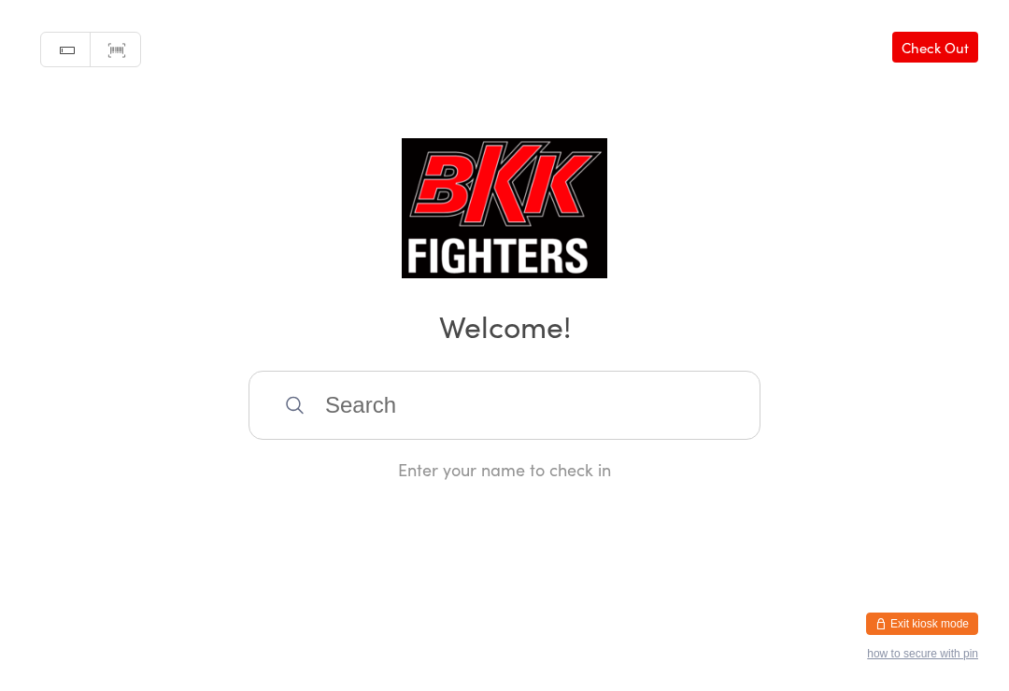
click at [719, 440] on input "search" at bounding box center [505, 405] width 512 height 69
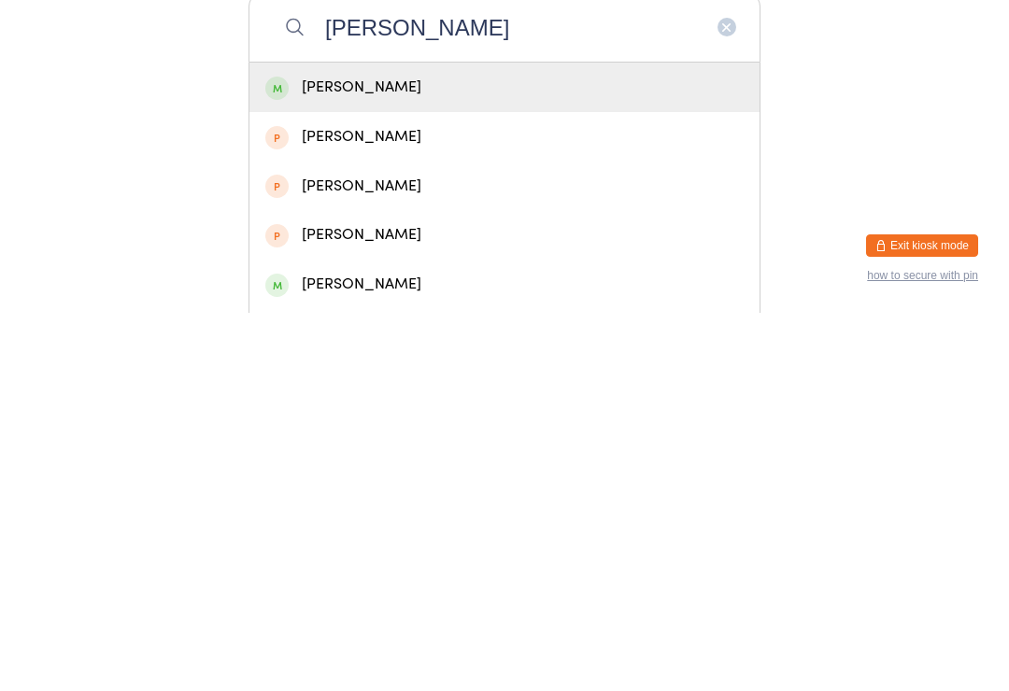
type input "Grace samue"
click at [604, 441] on div "[PERSON_NAME]" at bounding box center [504, 466] width 510 height 50
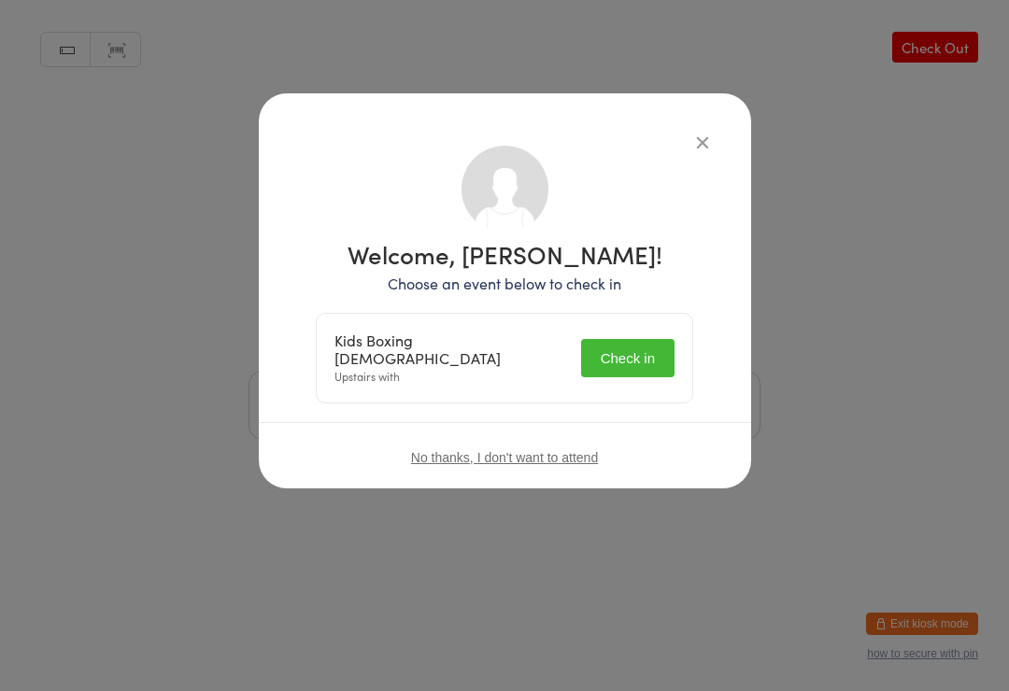
click at [642, 367] on button "Check in" at bounding box center [627, 358] width 93 height 38
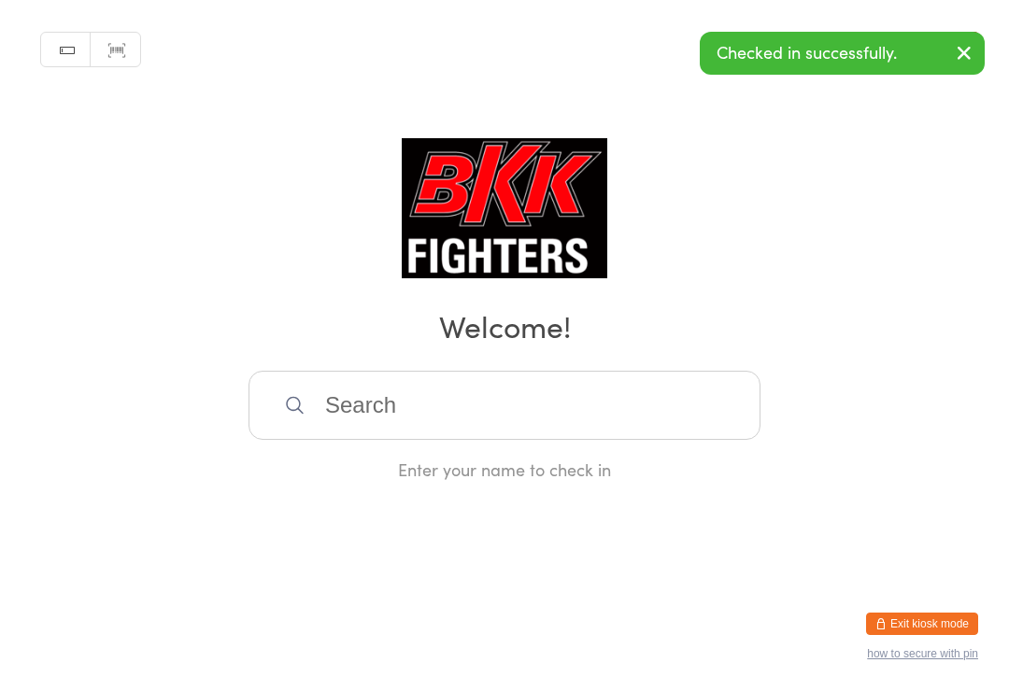
click at [434, 404] on input "search" at bounding box center [505, 405] width 512 height 69
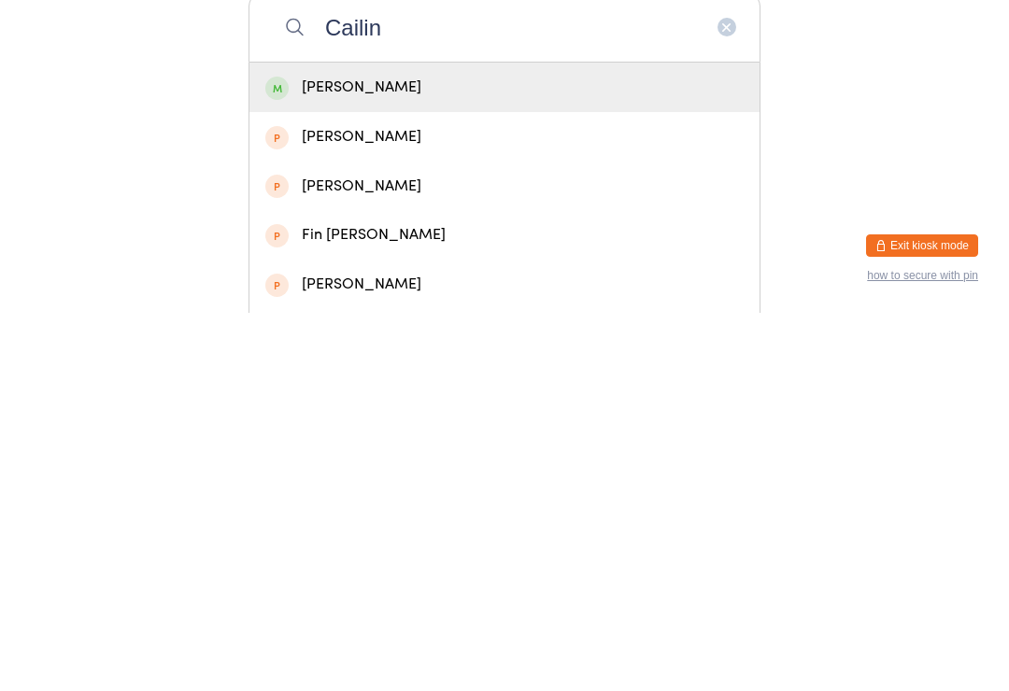
type input "Cailin"
click at [457, 453] on div "Cailin Kelly-O'Neill" at bounding box center [504, 465] width 478 height 25
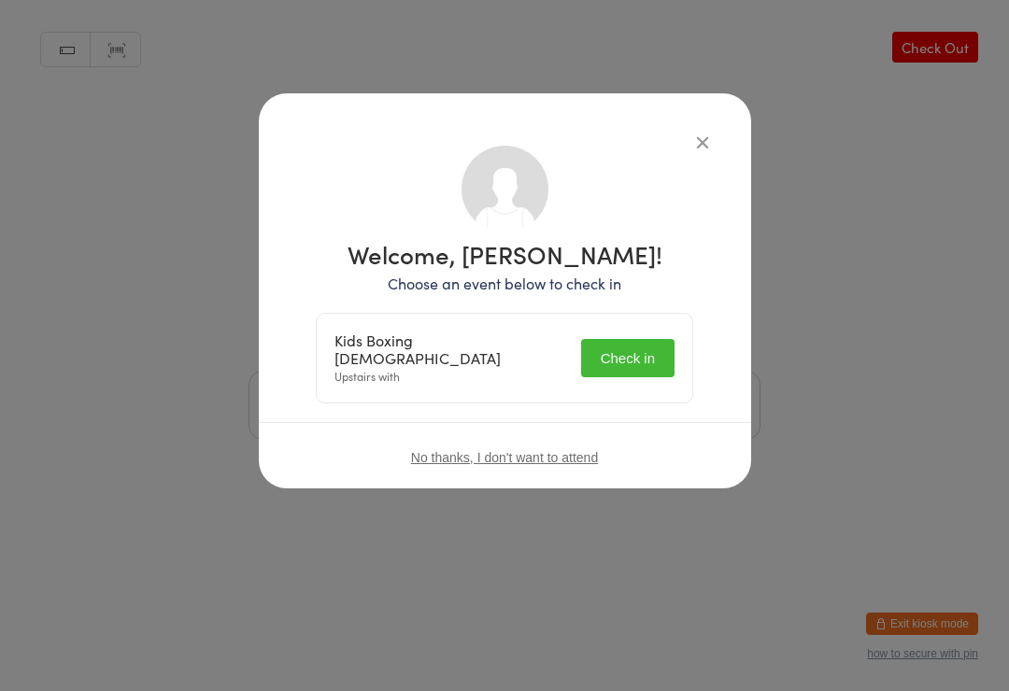
click at [632, 343] on button "Check in" at bounding box center [627, 358] width 93 height 38
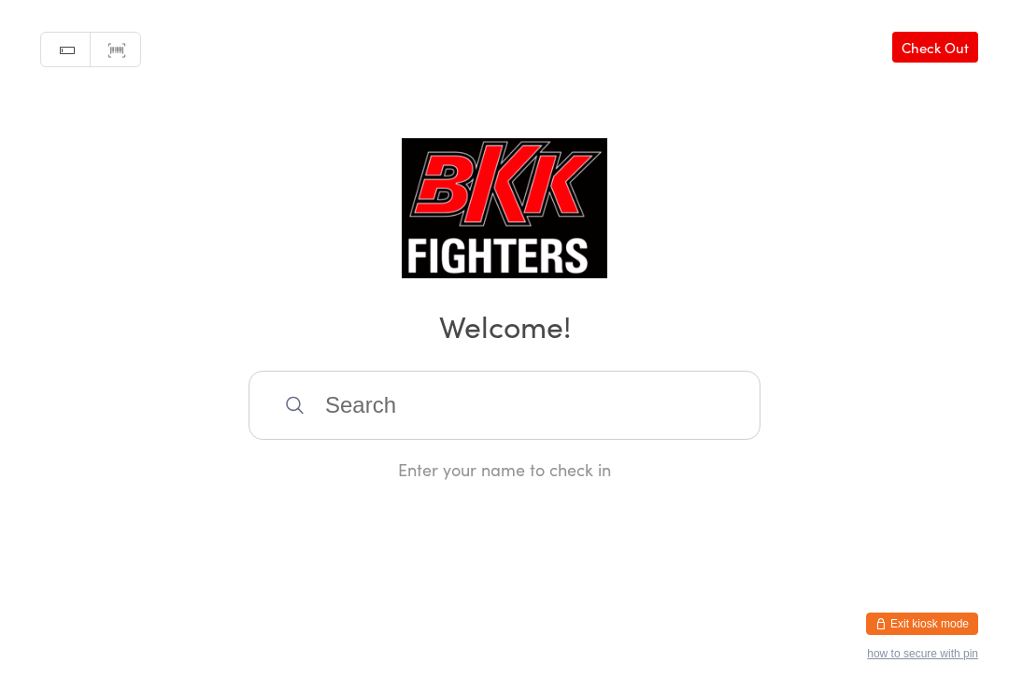
click at [612, 394] on input "search" at bounding box center [505, 405] width 512 height 69
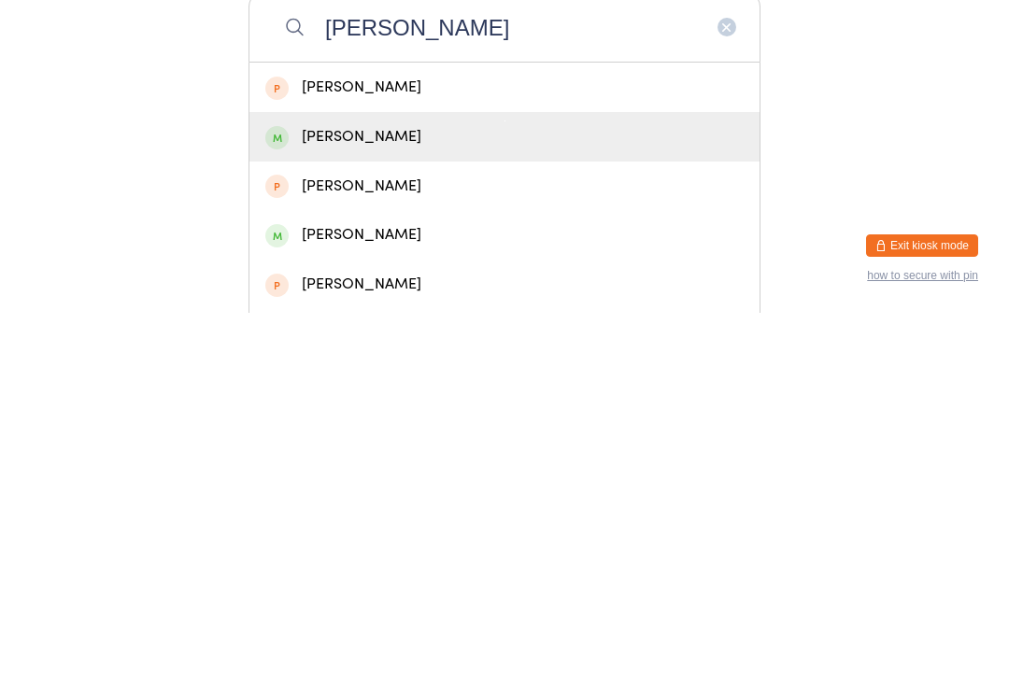
type input "Charlie gold"
click at [454, 503] on div "Charlie Golding" at bounding box center [504, 515] width 478 height 25
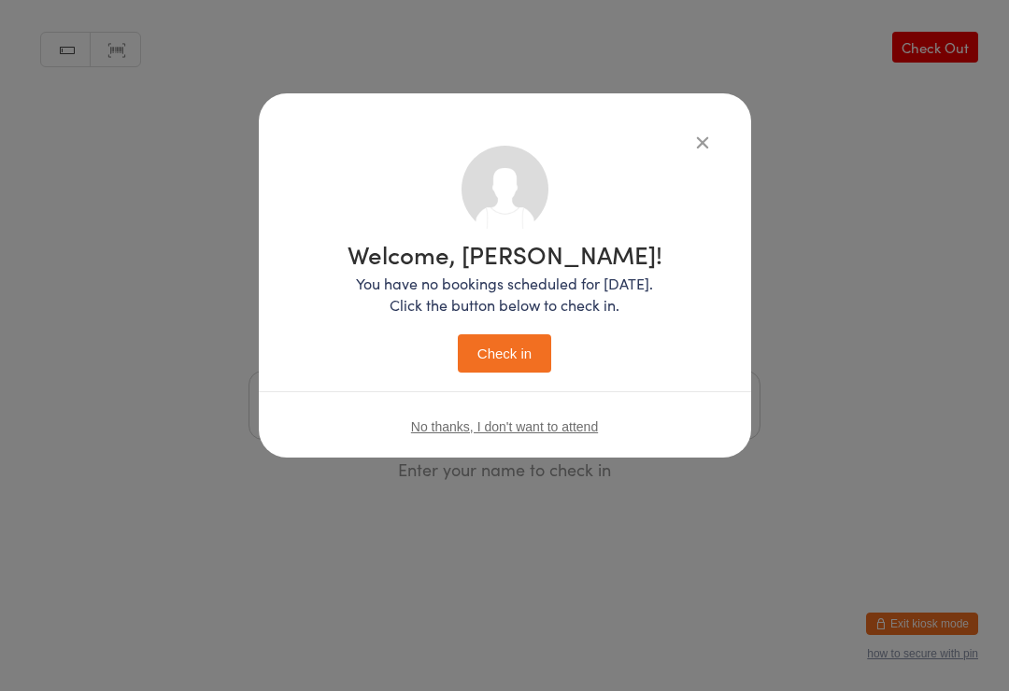
click at [538, 347] on button "Check in" at bounding box center [504, 354] width 93 height 38
